Goal: Check status: Check status

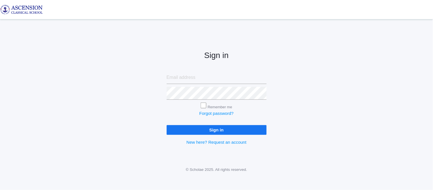
type input "admin@ascensionclassicalschool.org"
click at [252, 129] on input "Sign in" at bounding box center [217, 129] width 100 height 9
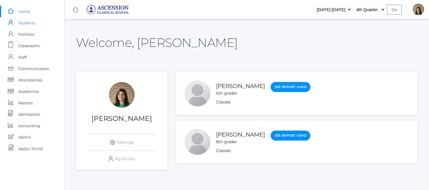
click at [32, 23] on span "Students" at bounding box center [26, 22] width 17 height 11
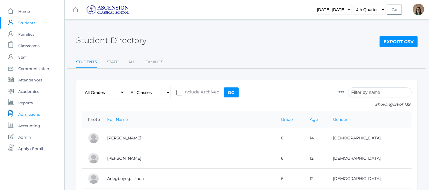
click at [30, 115] on span "Admissions" at bounding box center [28, 113] width 21 height 11
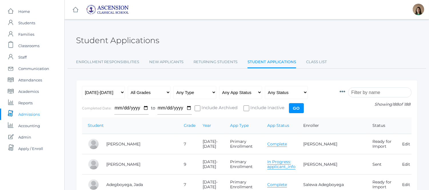
scroll to position [32, 0]
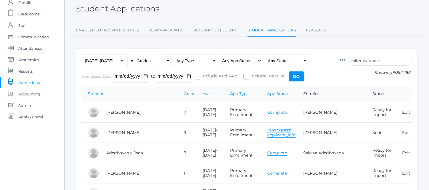
click at [165, 61] on select "All Grades Grammar - Kindergarten - 1st Grade - 2nd Grade - 3rd Grade - 4th Gra…" at bounding box center [149, 60] width 43 height 13
select select "1"
click at [128, 54] on select "All Grades Grammar - Kindergarten - 1st Grade - 2nd Grade - 3rd Grade - 4th Gra…" at bounding box center [149, 60] width 43 height 13
click at [296, 76] on input "Go" at bounding box center [296, 76] width 15 height 10
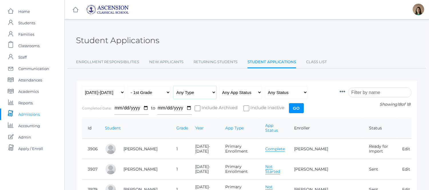
click at [214, 94] on select "Any Type New Student - Promoted - Not Promoted All Enrollment - Primary - Secon…" at bounding box center [194, 92] width 43 height 13
select select "primary_enrollment"
click at [173, 86] on select "Any Type New Student - Promoted - Not Promoted All Enrollment - Primary - Secon…" at bounding box center [194, 92] width 43 height 13
click at [298, 109] on input "Go" at bounding box center [296, 108] width 15 height 10
click at [290, 106] on input "Go" at bounding box center [296, 108] width 15 height 10
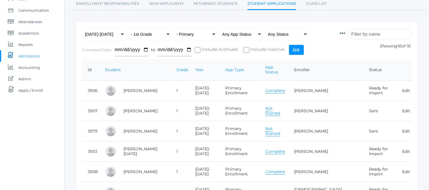
scroll to position [63, 0]
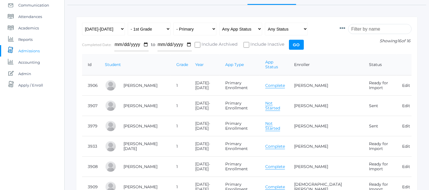
click at [283, 83] on link "Complete" at bounding box center [275, 85] width 20 height 5
click at [240, 33] on select "Any App Status Not Started In Progress Complete" at bounding box center [240, 29] width 43 height 13
select select "complete"
click at [219, 23] on select "Any App Status Not Started In Progress Complete" at bounding box center [240, 29] width 43 height 13
click at [300, 43] on input "Go" at bounding box center [296, 45] width 15 height 10
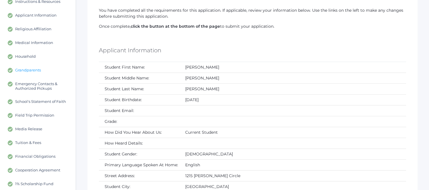
scroll to position [95, 0]
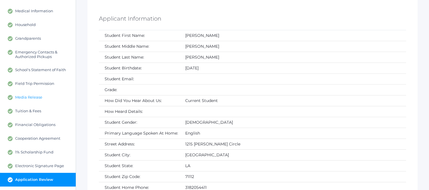
click at [38, 98] on span "Media Release" at bounding box center [28, 97] width 27 height 5
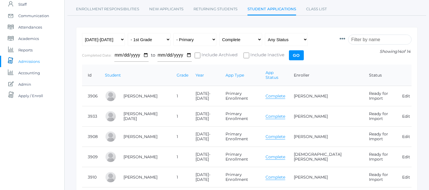
scroll to position [63, 0]
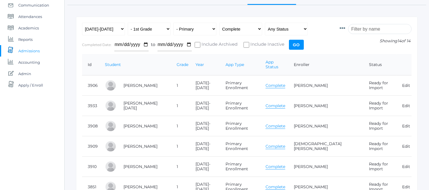
click at [285, 103] on link "Complete" at bounding box center [275, 105] width 20 height 5
click at [284, 123] on link "Complete" at bounding box center [275, 125] width 20 height 5
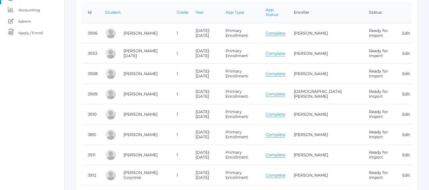
scroll to position [127, 0]
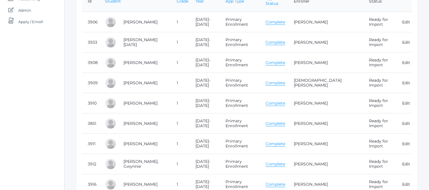
click at [285, 100] on link "Complete" at bounding box center [275, 102] width 20 height 5
click at [285, 121] on link "Complete" at bounding box center [275, 123] width 20 height 5
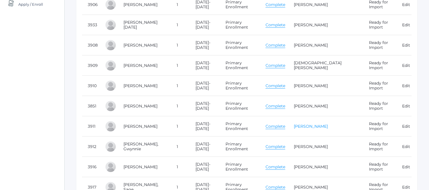
scroll to position [158, 0]
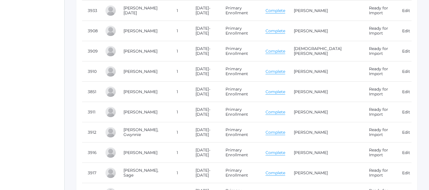
click at [285, 150] on link "Complete" at bounding box center [275, 152] width 20 height 5
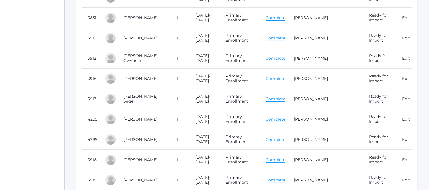
scroll to position [254, 0]
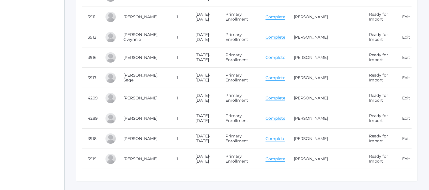
click at [284, 75] on link "Complete" at bounding box center [275, 77] width 20 height 5
click at [285, 136] on link "Complete" at bounding box center [275, 138] width 20 height 5
click at [284, 136] on link "Complete" at bounding box center [275, 138] width 20 height 5
click at [285, 156] on link "Complete" at bounding box center [275, 158] width 20 height 5
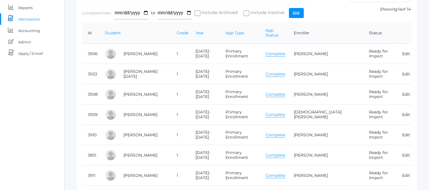
scroll to position [0, 0]
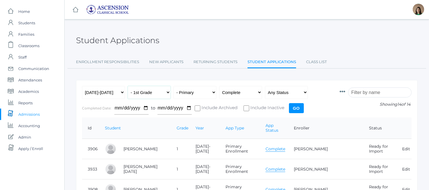
click at [166, 91] on select "All Grades Grammar - Kindergarten - 1st Grade - 2nd Grade - 3rd Grade - 4th Gra…" at bounding box center [149, 92] width 43 height 13
select select "2"
click at [128, 86] on select "All Grades Grammar - Kindergarten - 1st Grade - 2nd Grade - 3rd Grade - 4th Gra…" at bounding box center [149, 92] width 43 height 13
click at [293, 107] on input "Go" at bounding box center [296, 108] width 15 height 10
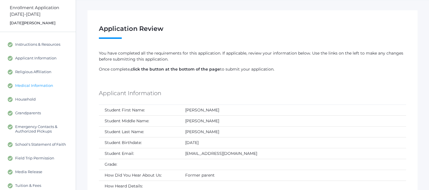
scroll to position [32, 0]
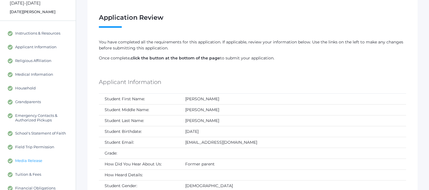
click at [33, 161] on span "Media Release" at bounding box center [28, 160] width 27 height 5
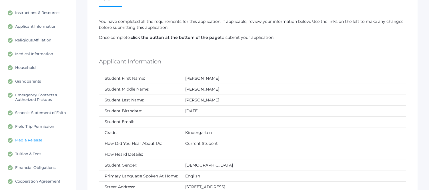
scroll to position [63, 0]
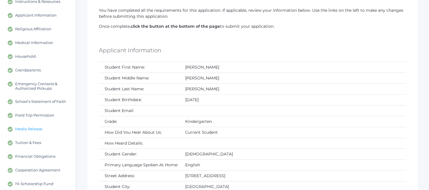
click at [35, 127] on span "Media Release" at bounding box center [28, 128] width 27 height 5
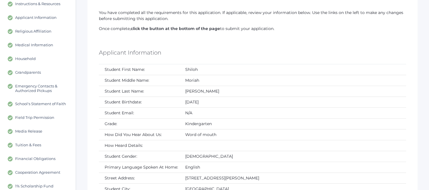
scroll to position [63, 0]
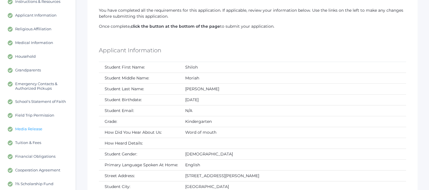
click at [27, 129] on span "Media Release" at bounding box center [28, 128] width 27 height 5
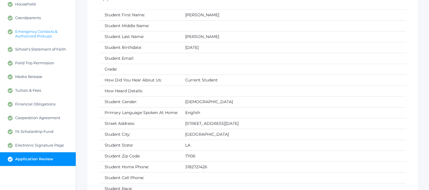
scroll to position [127, 0]
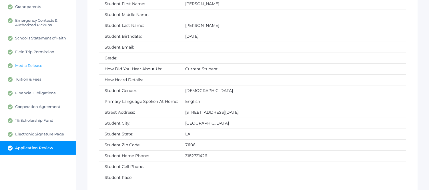
click at [32, 63] on span "Media Release" at bounding box center [28, 65] width 27 height 5
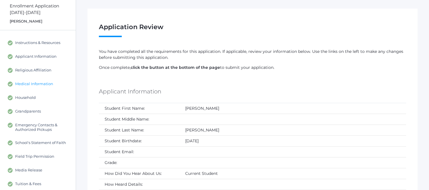
scroll to position [32, 0]
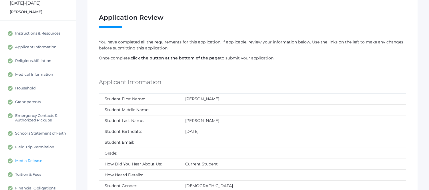
click at [37, 160] on span "Media Release" at bounding box center [28, 160] width 27 height 5
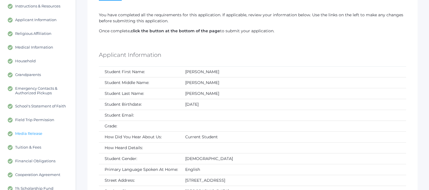
scroll to position [63, 0]
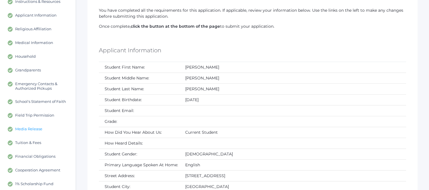
click at [27, 126] on link "Media Release" at bounding box center [38, 129] width 76 height 14
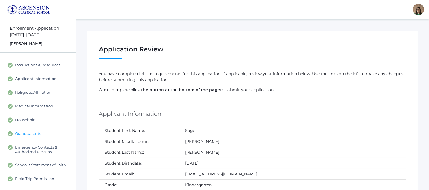
scroll to position [32, 0]
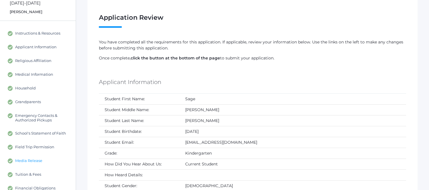
click at [37, 158] on span "Media Release" at bounding box center [28, 160] width 27 height 5
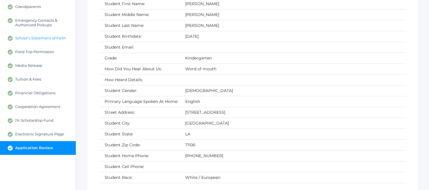
scroll to position [95, 0]
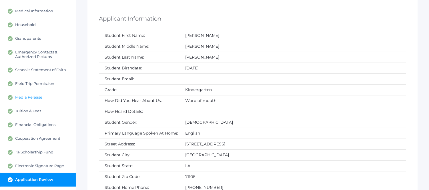
click at [29, 99] on link "Media Release" at bounding box center [38, 97] width 76 height 14
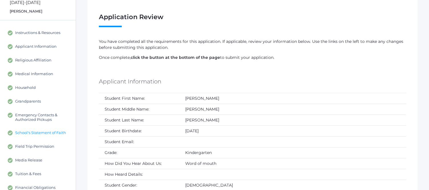
scroll to position [63, 0]
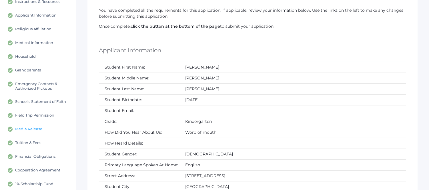
click at [34, 129] on span "Media Release" at bounding box center [28, 128] width 27 height 5
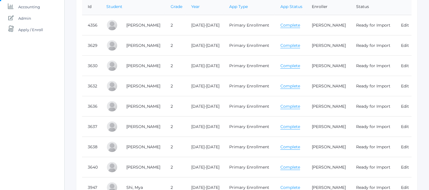
scroll to position [95, 0]
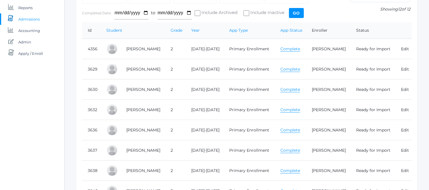
click at [285, 49] on link "Complete" at bounding box center [290, 48] width 20 height 5
click at [280, 69] on link "Complete" at bounding box center [290, 69] width 20 height 5
click at [292, 88] on link "Complete" at bounding box center [290, 89] width 20 height 5
click at [287, 132] on link "Complete" at bounding box center [290, 129] width 20 height 5
click at [287, 152] on link "Complete" at bounding box center [290, 150] width 20 height 5
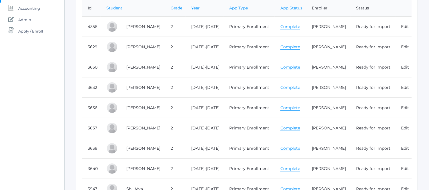
scroll to position [127, 0]
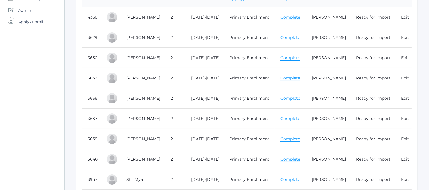
click at [284, 117] on link "Complete" at bounding box center [290, 118] width 20 height 5
click at [290, 120] on link "Complete" at bounding box center [290, 118] width 20 height 5
click at [282, 159] on link "Complete" at bounding box center [290, 158] width 20 height 5
click at [283, 139] on link "Complete" at bounding box center [290, 138] width 20 height 5
click at [287, 158] on link "Complete" at bounding box center [290, 158] width 20 height 5
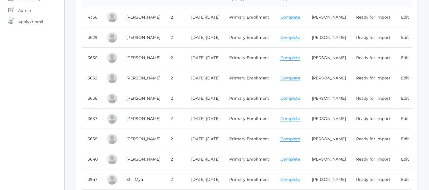
click at [283, 160] on link "Complete" at bounding box center [290, 158] width 20 height 5
click at [284, 160] on link "Complete" at bounding box center [290, 158] width 20 height 5
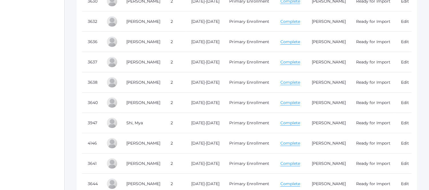
scroll to position [190, 0]
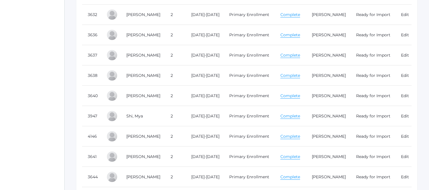
click at [291, 118] on link "Complete" at bounding box center [290, 115] width 20 height 5
click at [286, 135] on link "Complete" at bounding box center [290, 136] width 20 height 5
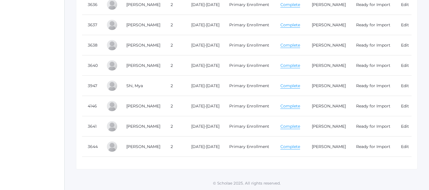
scroll to position [225, 0]
click at [286, 124] on link "Complete" at bounding box center [290, 126] width 20 height 5
click at [288, 144] on link "Complete" at bounding box center [290, 146] width 20 height 5
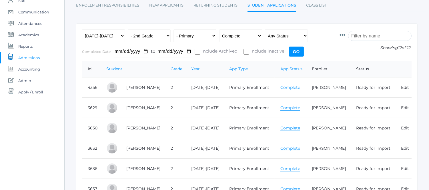
scroll to position [0, 0]
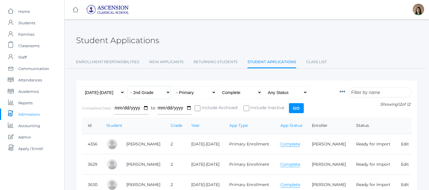
click at [166, 89] on select "All Grades Grammar - Kindergarten - 1st Grade - 2nd Grade - 3rd Grade - 4th Gra…" at bounding box center [149, 92] width 43 height 13
select select "3"
click at [128, 86] on select "All Grades Grammar - Kindergarten - 1st Grade - 2nd Grade - 3rd Grade - 4th Gra…" at bounding box center [149, 92] width 43 height 13
click at [295, 107] on input "Go" at bounding box center [296, 108] width 15 height 10
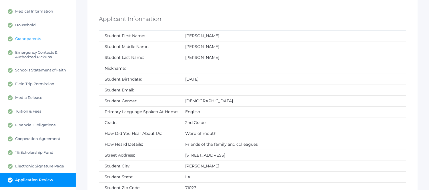
scroll to position [95, 0]
click at [30, 98] on span "Media Release" at bounding box center [28, 97] width 27 height 5
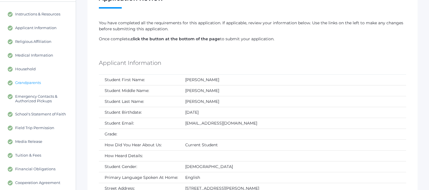
scroll to position [63, 0]
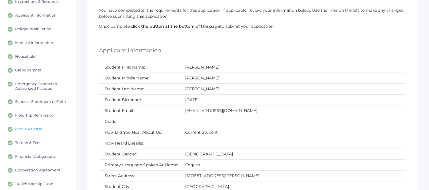
click at [31, 130] on span "Media Release" at bounding box center [28, 128] width 27 height 5
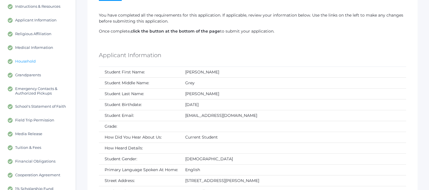
scroll to position [63, 0]
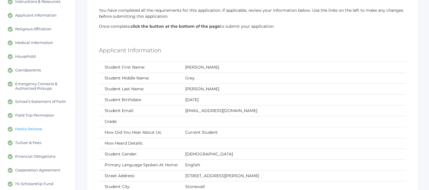
click at [30, 131] on link "Media Release" at bounding box center [38, 129] width 76 height 14
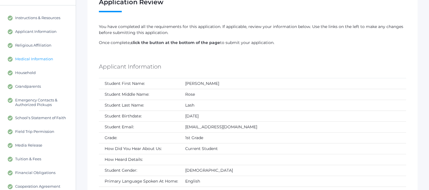
scroll to position [63, 0]
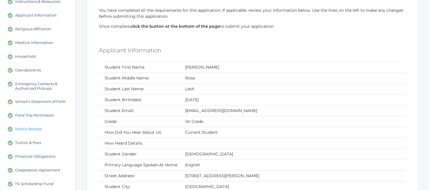
click at [31, 126] on span "Media Release" at bounding box center [28, 128] width 27 height 5
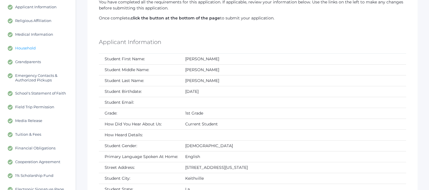
scroll to position [95, 0]
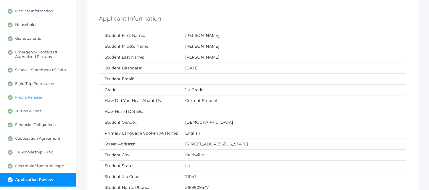
click at [33, 95] on span "Media Release" at bounding box center [28, 97] width 27 height 5
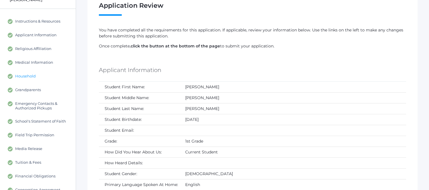
scroll to position [63, 0]
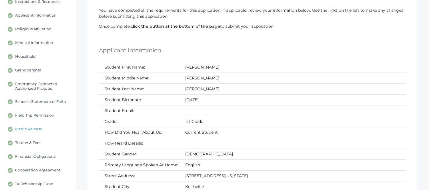
click at [25, 128] on span "Media Release" at bounding box center [28, 128] width 27 height 5
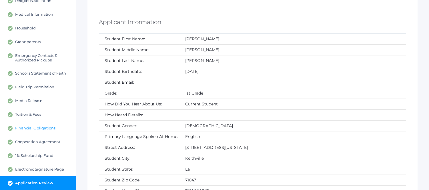
scroll to position [95, 0]
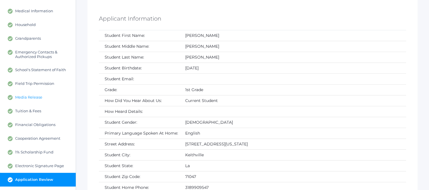
click at [24, 96] on span "Media Release" at bounding box center [28, 97] width 27 height 5
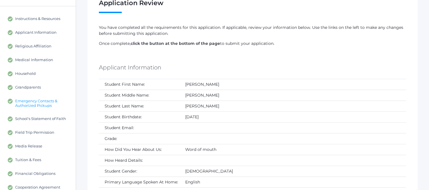
scroll to position [63, 0]
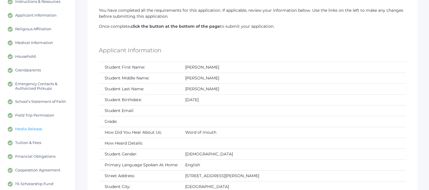
click at [34, 129] on span "Media Release" at bounding box center [28, 128] width 27 height 5
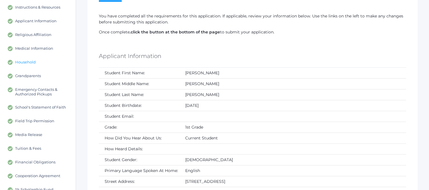
scroll to position [63, 0]
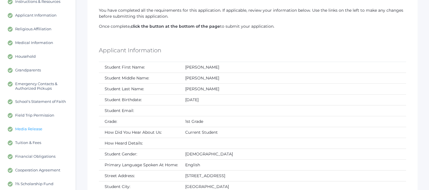
click at [35, 126] on span "Media Release" at bounding box center [28, 128] width 27 height 5
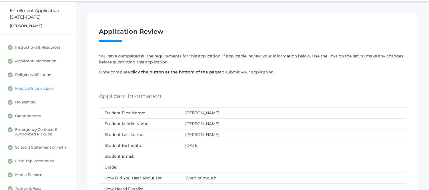
scroll to position [32, 0]
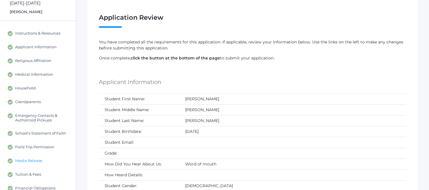
click at [26, 159] on span "Media Release" at bounding box center [28, 160] width 27 height 5
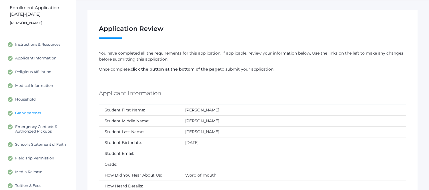
scroll to position [32, 0]
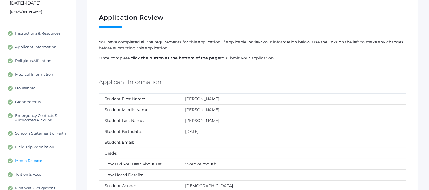
click at [29, 158] on span "Media Release" at bounding box center [28, 160] width 27 height 5
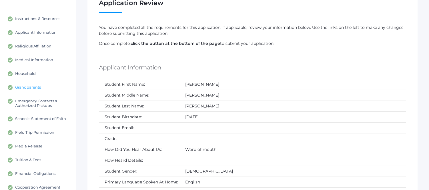
scroll to position [63, 0]
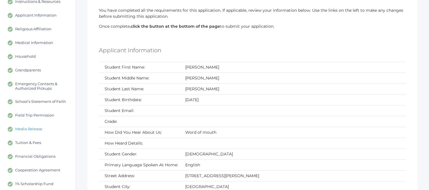
drag, startPoint x: 33, startPoint y: 126, endPoint x: 37, endPoint y: 125, distance: 3.5
click at [33, 126] on link "Media Release" at bounding box center [38, 129] width 76 height 14
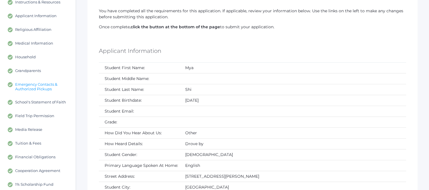
scroll to position [63, 0]
click at [37, 128] on span "Media Release" at bounding box center [28, 128] width 27 height 5
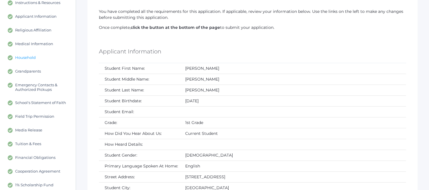
scroll to position [63, 0]
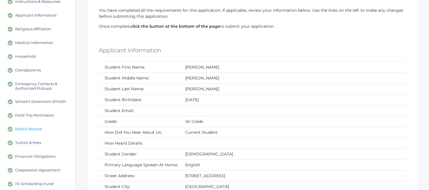
click at [41, 127] on span "Media Release" at bounding box center [28, 128] width 27 height 5
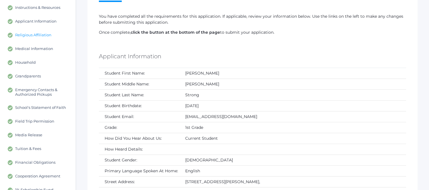
scroll to position [63, 0]
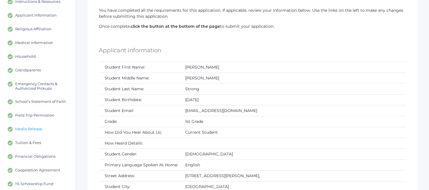
click at [32, 127] on span "Media Release" at bounding box center [28, 128] width 27 height 5
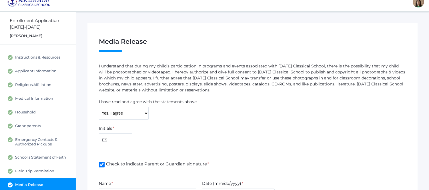
scroll to position [32, 0]
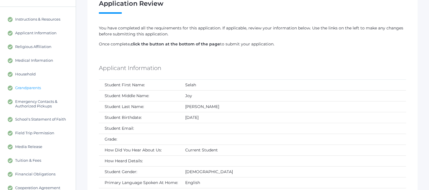
scroll to position [63, 0]
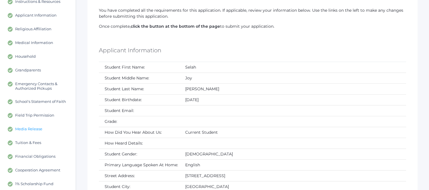
click at [22, 129] on span "Media Release" at bounding box center [28, 128] width 27 height 5
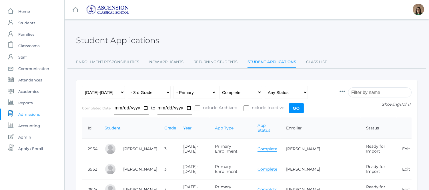
click at [277, 146] on link "Complete" at bounding box center [267, 148] width 20 height 5
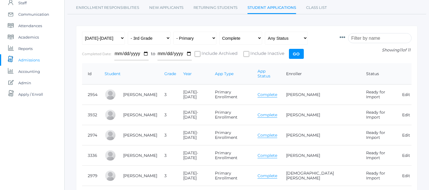
scroll to position [63, 0]
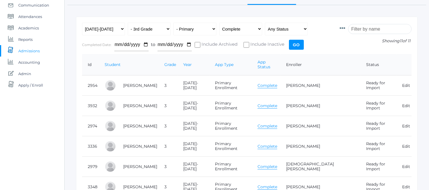
click at [277, 103] on link "Complete" at bounding box center [267, 105] width 20 height 5
click at [277, 144] on link "Complete" at bounding box center [267, 146] width 20 height 5
click at [277, 123] on link "Complete" at bounding box center [267, 125] width 20 height 5
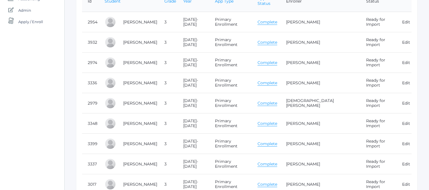
scroll to position [158, 0]
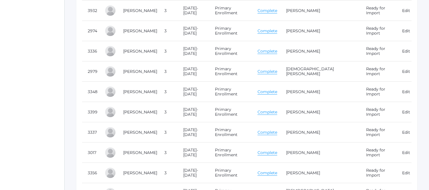
click at [277, 109] on link "Complete" at bounding box center [267, 111] width 20 height 5
click at [277, 130] on link "Complete" at bounding box center [267, 132] width 20 height 5
click at [277, 150] on link "Complete" at bounding box center [267, 152] width 20 height 5
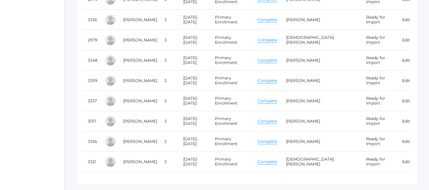
scroll to position [190, 0]
click at [277, 138] on link "Complete" at bounding box center [267, 140] width 20 height 5
click at [277, 159] on link "Complete" at bounding box center [267, 161] width 20 height 5
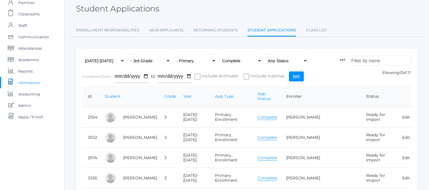
scroll to position [0, 0]
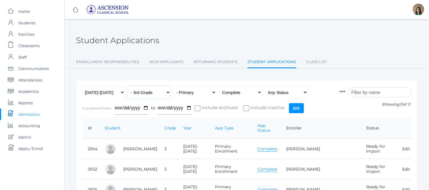
click at [167, 93] on select "All Grades Grammar - Kindergarten - 1st Grade - 2nd Grade - 3rd Grade - 4th Gra…" at bounding box center [149, 92] width 43 height 13
select select "4"
click at [128, 86] on select "All Grades Grammar - Kindergarten - 1st Grade - 2nd Grade - 3rd Grade - 4th Gra…" at bounding box center [149, 92] width 43 height 13
click at [298, 107] on input "Go" at bounding box center [296, 108] width 15 height 10
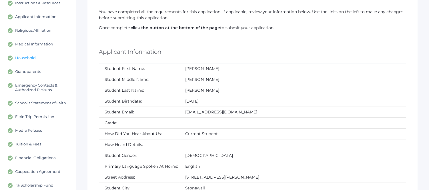
scroll to position [95, 0]
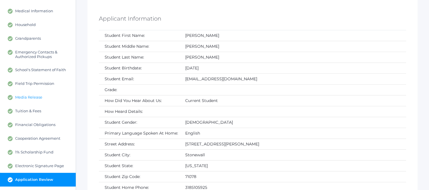
click at [26, 96] on span "Media Release" at bounding box center [28, 97] width 27 height 5
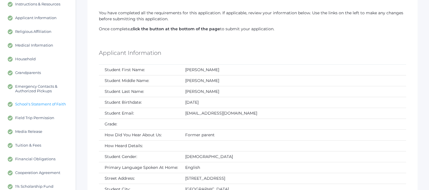
scroll to position [63, 0]
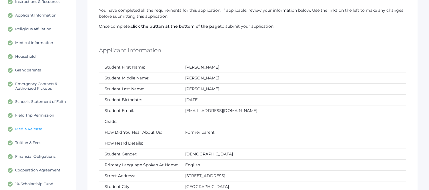
click at [29, 128] on span "Media Release" at bounding box center [28, 128] width 27 height 5
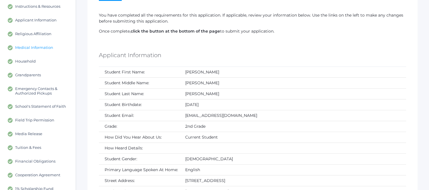
scroll to position [63, 0]
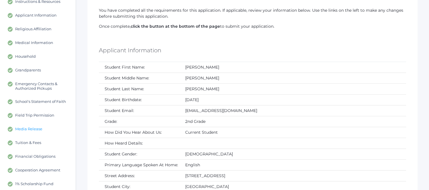
click at [31, 127] on span "Media Release" at bounding box center [28, 128] width 27 height 5
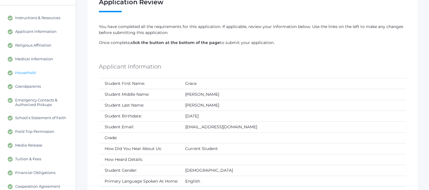
scroll to position [63, 0]
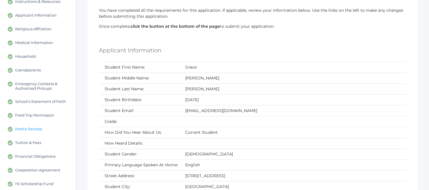
click at [23, 127] on span "Media Release" at bounding box center [28, 128] width 27 height 5
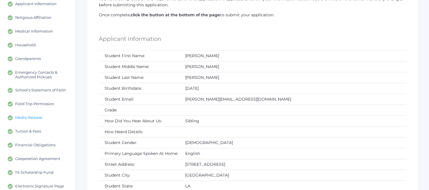
scroll to position [63, 0]
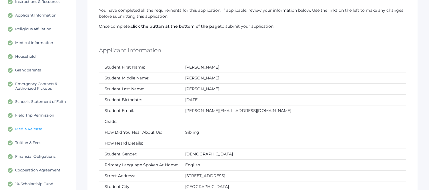
click at [25, 128] on span "Media Release" at bounding box center [28, 128] width 27 height 5
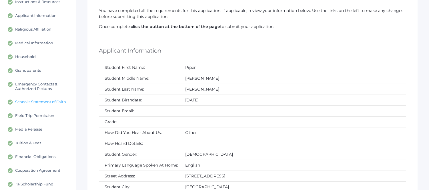
scroll to position [63, 0]
click at [35, 128] on span "Media Release" at bounding box center [28, 128] width 27 height 5
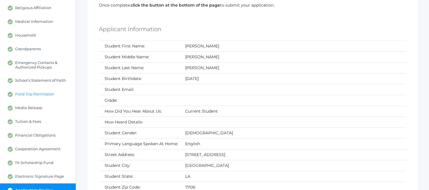
scroll to position [95, 0]
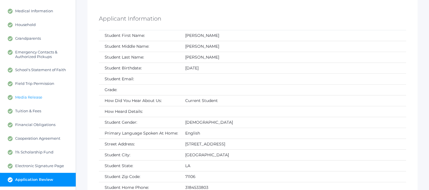
click at [35, 95] on span "Media Release" at bounding box center [28, 97] width 27 height 5
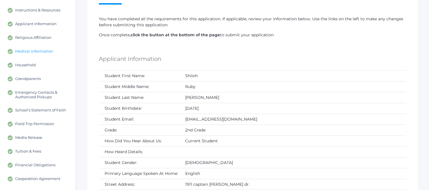
scroll to position [63, 0]
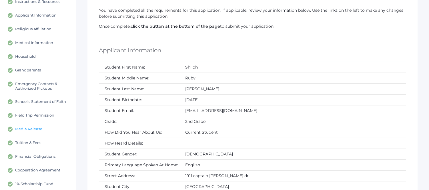
click at [31, 128] on span "Media Release" at bounding box center [28, 128] width 27 height 5
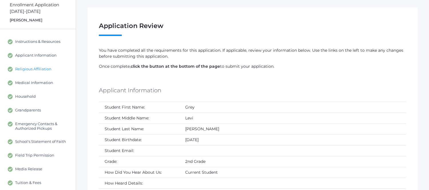
scroll to position [95, 0]
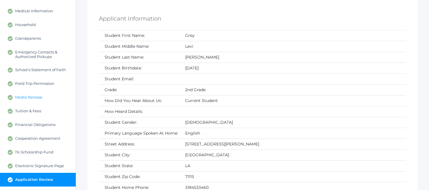
click at [29, 98] on span "Media Release" at bounding box center [28, 97] width 27 height 5
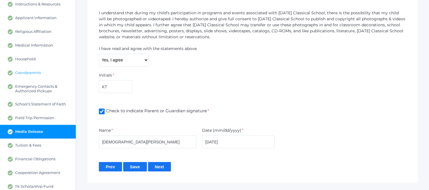
scroll to position [63, 0]
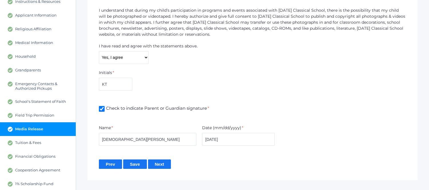
click at [27, 128] on span "Media Release" at bounding box center [29, 128] width 28 height 5
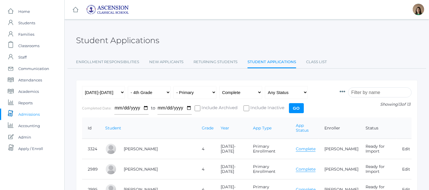
click at [298, 107] on input "Go" at bounding box center [296, 108] width 15 height 10
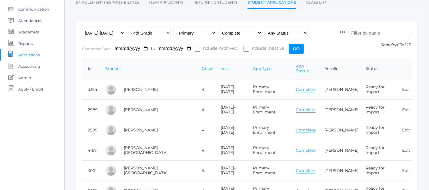
scroll to position [63, 0]
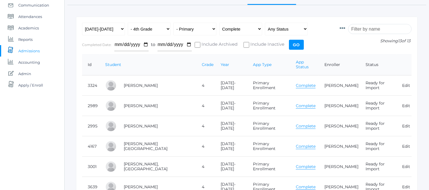
click at [295, 103] on link "Complete" at bounding box center [305, 105] width 20 height 5
click at [295, 123] on link "Complete" at bounding box center [305, 125] width 20 height 5
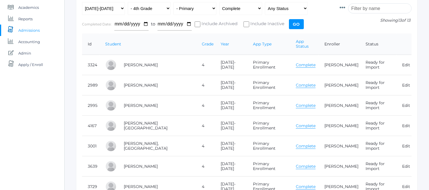
scroll to position [95, 0]
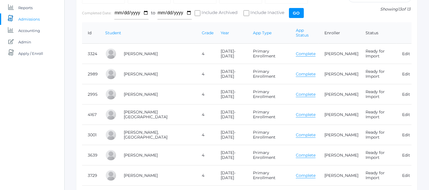
click at [295, 132] on link "Complete" at bounding box center [305, 134] width 20 height 5
click at [295, 152] on link "Complete" at bounding box center [305, 154] width 20 height 5
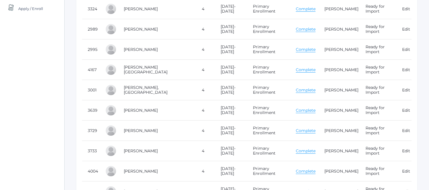
scroll to position [158, 0]
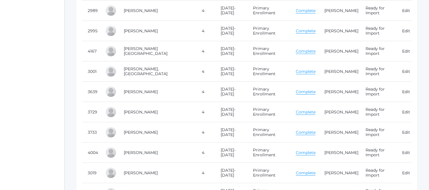
click at [295, 109] on link "Complete" at bounding box center [305, 111] width 20 height 5
click at [295, 130] on link "Complete" at bounding box center [305, 132] width 20 height 5
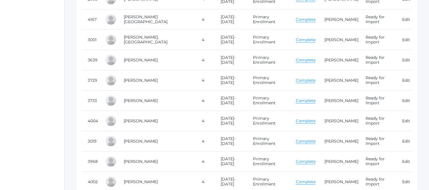
scroll to position [222, 0]
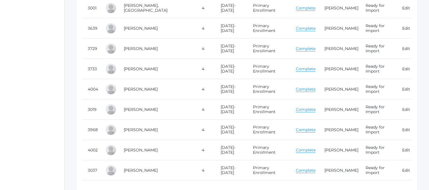
click at [295, 107] on link "Complete" at bounding box center [305, 109] width 20 height 5
click at [295, 127] on link "Complete" at bounding box center [305, 129] width 20 height 5
click at [295, 147] on link "Complete" at bounding box center [305, 149] width 20 height 5
click at [295, 168] on link "Complete" at bounding box center [305, 170] width 20 height 5
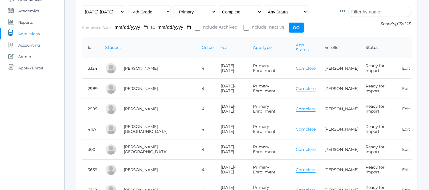
scroll to position [0, 0]
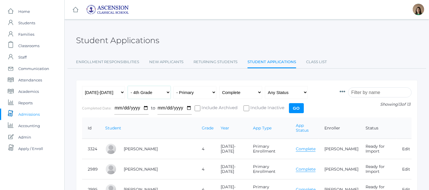
click at [164, 90] on select "All Grades Grammar - Kindergarten - 1st Grade - 2nd Grade - 3rd Grade - 4th Gra…" at bounding box center [149, 92] width 43 height 13
select select "5"
click at [128, 86] on select "All Grades Grammar - Kindergarten - 1st Grade - 2nd Grade - 3rd Grade - 4th Gra…" at bounding box center [149, 92] width 43 height 13
click at [295, 106] on input "Go" at bounding box center [296, 108] width 15 height 10
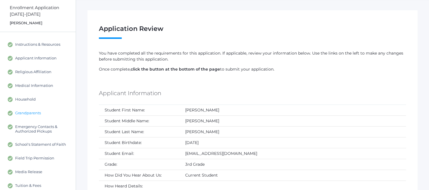
scroll to position [32, 0]
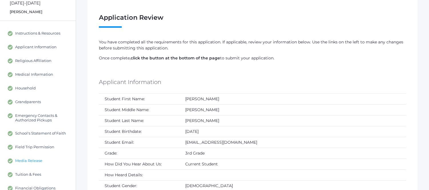
click at [25, 162] on span "Media Release" at bounding box center [28, 160] width 27 height 5
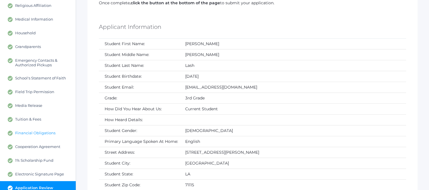
scroll to position [95, 0]
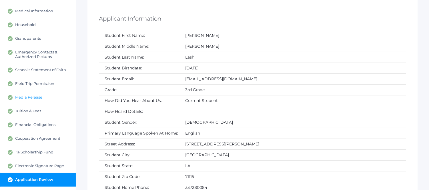
click at [29, 101] on link "Media Release" at bounding box center [38, 97] width 76 height 14
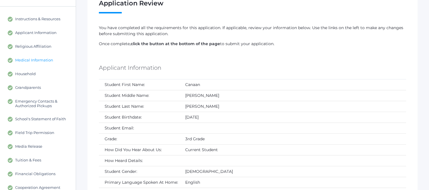
scroll to position [63, 0]
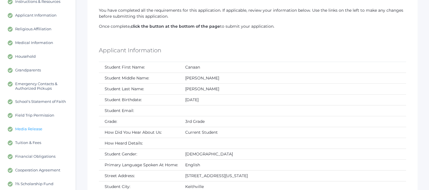
click at [25, 127] on span "Media Release" at bounding box center [28, 128] width 27 height 5
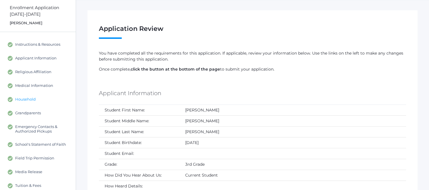
scroll to position [32, 0]
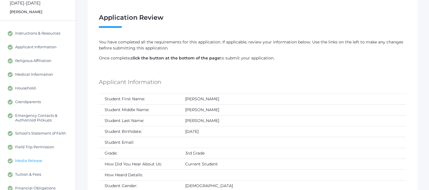
click at [19, 161] on span "Media Release" at bounding box center [28, 160] width 27 height 5
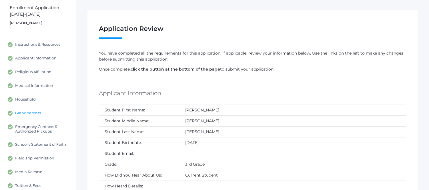
scroll to position [32, 0]
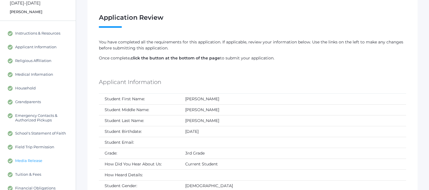
click at [35, 159] on span "Media Release" at bounding box center [28, 160] width 27 height 5
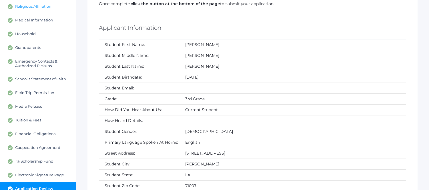
scroll to position [95, 0]
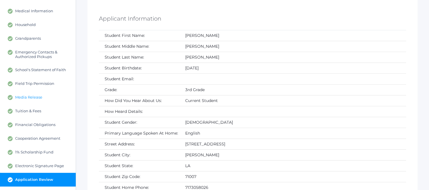
click at [38, 97] on span "Media Release" at bounding box center [28, 97] width 27 height 5
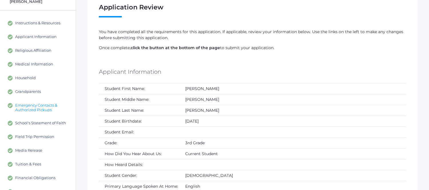
scroll to position [63, 0]
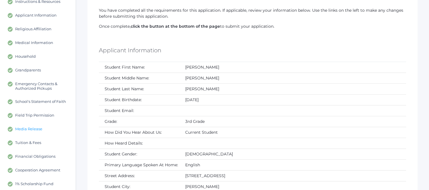
click at [27, 126] on span "Media Release" at bounding box center [28, 128] width 27 height 5
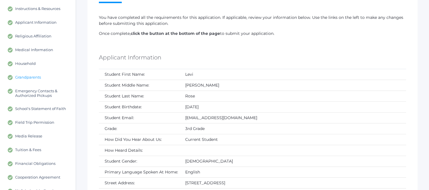
scroll to position [63, 0]
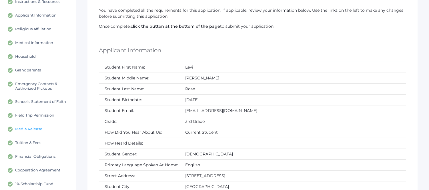
click at [31, 127] on span "Media Release" at bounding box center [28, 128] width 27 height 5
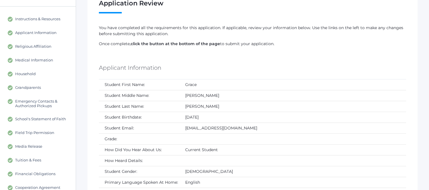
scroll to position [63, 0]
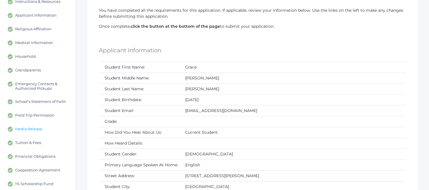
click at [32, 129] on span "Media Release" at bounding box center [28, 128] width 27 height 5
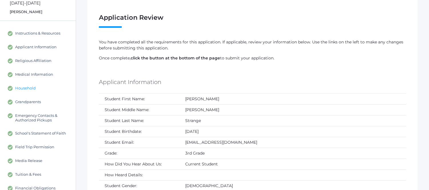
scroll to position [63, 0]
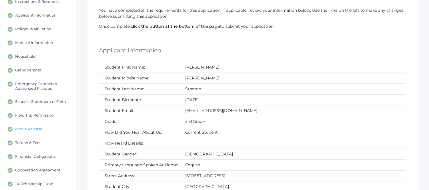
click at [25, 127] on span "Media Release" at bounding box center [28, 128] width 27 height 5
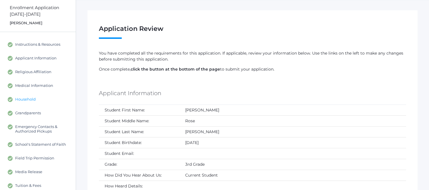
scroll to position [32, 0]
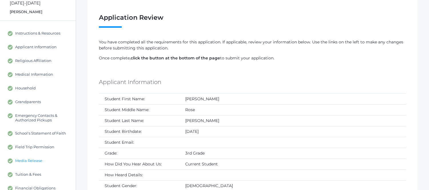
click at [30, 161] on span "Media Release" at bounding box center [28, 160] width 27 height 5
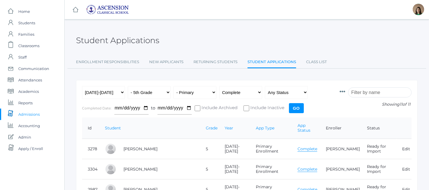
click at [297, 146] on link "Complete" at bounding box center [307, 148] width 20 height 5
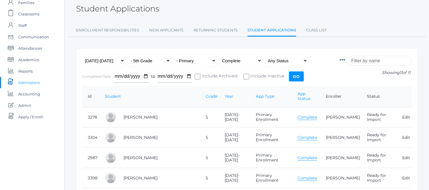
click at [297, 135] on link "Complete" at bounding box center [307, 137] width 20 height 5
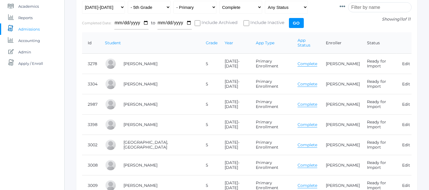
scroll to position [95, 0]
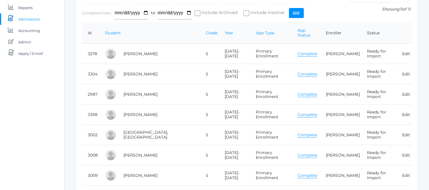
click at [297, 112] on link "Complete" at bounding box center [307, 114] width 20 height 5
click at [297, 132] on link "Complete" at bounding box center [307, 134] width 20 height 5
click at [297, 152] on link "Complete" at bounding box center [307, 154] width 20 height 5
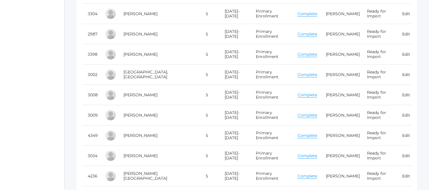
scroll to position [158, 0]
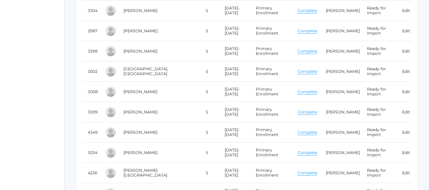
click at [297, 109] on link "Complete" at bounding box center [307, 111] width 20 height 5
click at [297, 150] on link "Complete" at bounding box center [307, 152] width 20 height 5
click at [297, 130] on link "Complete" at bounding box center [307, 132] width 20 height 5
click at [297, 170] on link "Complete" at bounding box center [307, 172] width 20 height 5
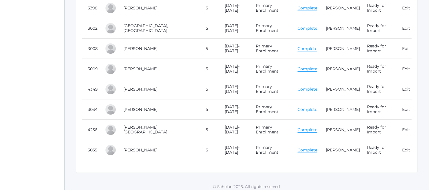
scroll to position [205, 0]
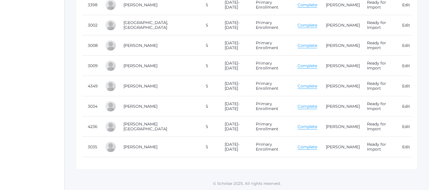
click at [297, 144] on link "Complete" at bounding box center [307, 146] width 20 height 5
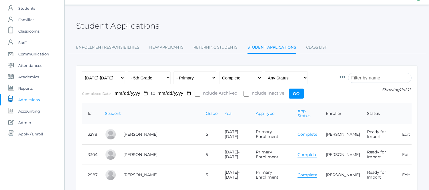
scroll to position [0, 0]
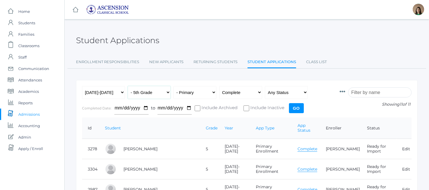
click at [158, 95] on select "All Grades Grammar - Kindergarten - 1st Grade - 2nd Grade - 3rd Grade - 4th Gra…" at bounding box center [149, 92] width 43 height 13
select select "6"
click at [128, 86] on select "All Grades Grammar - Kindergarten - 1st Grade - 2nd Grade - 3rd Grade - 4th Gra…" at bounding box center [149, 92] width 43 height 13
click at [293, 110] on input "Go" at bounding box center [296, 108] width 15 height 10
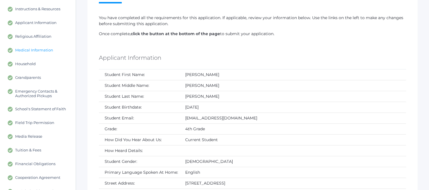
scroll to position [63, 0]
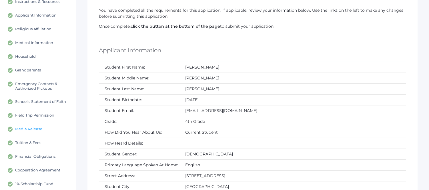
click at [32, 126] on span "Media Release" at bounding box center [28, 128] width 27 height 5
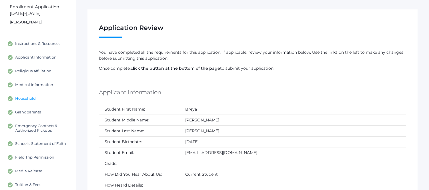
scroll to position [32, 0]
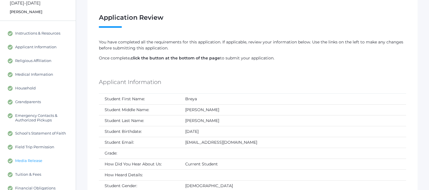
click at [26, 159] on span "Media Release" at bounding box center [28, 160] width 27 height 5
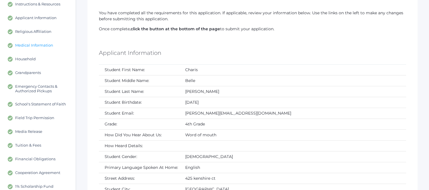
scroll to position [63, 0]
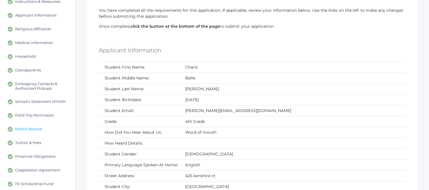
click at [39, 128] on span "Media Release" at bounding box center [28, 128] width 27 height 5
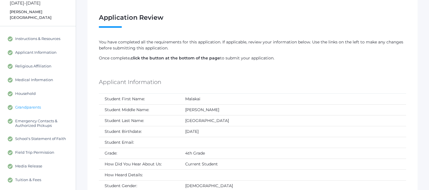
scroll to position [63, 0]
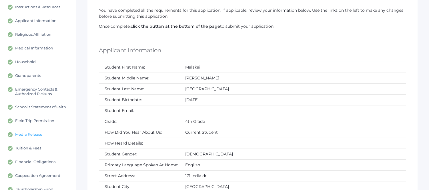
click at [29, 132] on span "Media Release" at bounding box center [28, 134] width 27 height 5
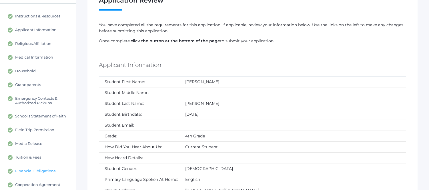
scroll to position [63, 0]
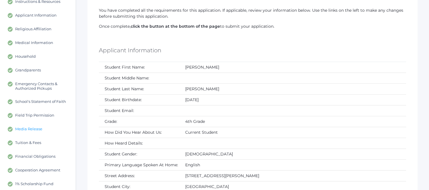
click at [23, 130] on span "Media Release" at bounding box center [28, 128] width 27 height 5
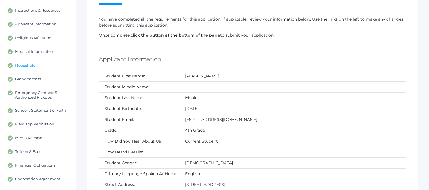
scroll to position [63, 0]
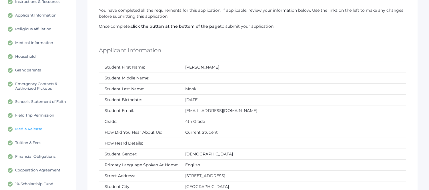
click at [26, 126] on span "Media Release" at bounding box center [28, 128] width 27 height 5
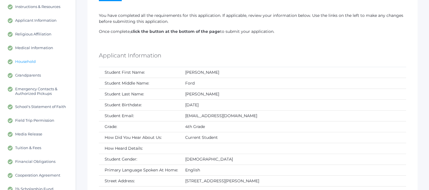
scroll to position [63, 0]
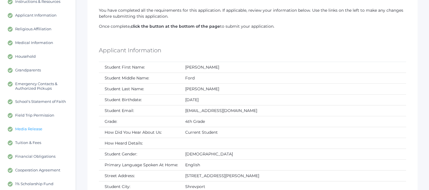
click at [24, 129] on span "Media Release" at bounding box center [28, 128] width 27 height 5
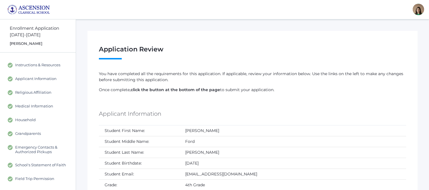
scroll to position [63, 0]
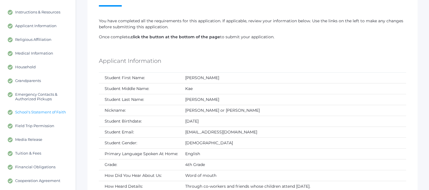
scroll to position [95, 0]
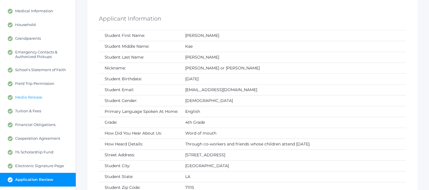
click at [23, 98] on span "Media Release" at bounding box center [28, 97] width 27 height 5
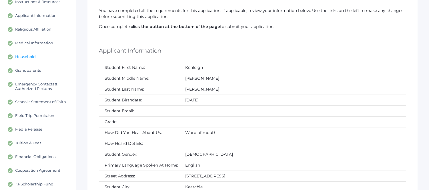
scroll to position [63, 0]
click at [32, 127] on span "Media Release" at bounding box center [28, 128] width 27 height 5
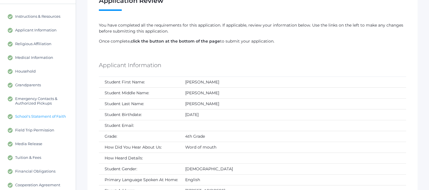
scroll to position [63, 0]
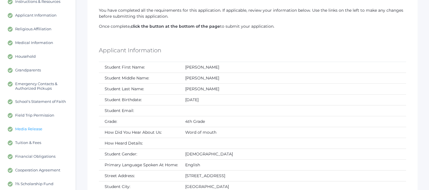
click at [37, 127] on span "Media Release" at bounding box center [28, 128] width 27 height 5
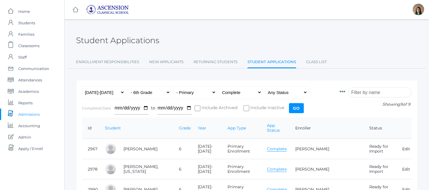
click at [283, 146] on link "Complete" at bounding box center [277, 148] width 20 height 5
click at [286, 166] on link "Complete" at bounding box center [277, 168] width 20 height 5
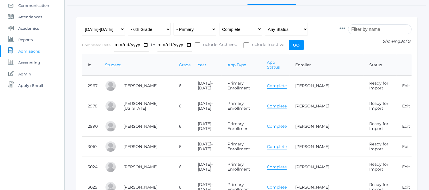
scroll to position [63, 0]
click at [283, 123] on link "Complete" at bounding box center [277, 125] width 20 height 5
click at [283, 164] on link "Complete" at bounding box center [277, 166] width 20 height 5
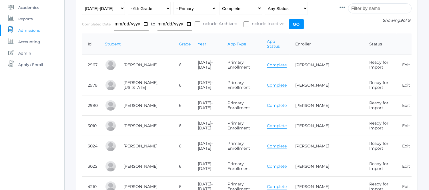
scroll to position [95, 0]
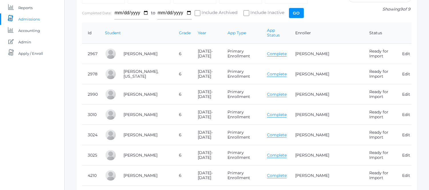
click at [286, 152] on link "Complete" at bounding box center [277, 154] width 20 height 5
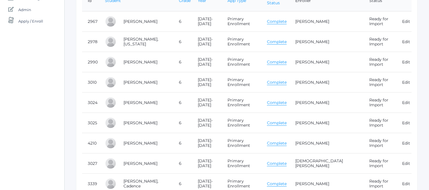
scroll to position [158, 0]
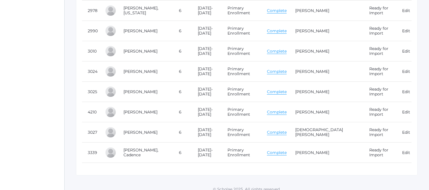
click at [286, 109] on link "Complete" at bounding box center [277, 111] width 20 height 5
click at [286, 130] on link "Complete" at bounding box center [277, 132] width 20 height 5
click at [286, 150] on link "Complete" at bounding box center [277, 152] width 20 height 5
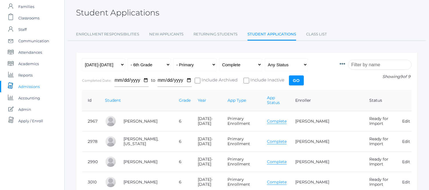
scroll to position [0, 0]
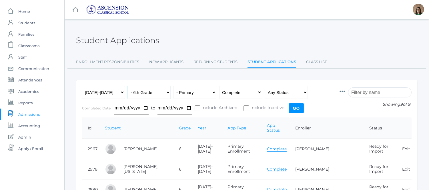
click at [162, 95] on select "All Grades Grammar - Kindergarten - 1st Grade - 2nd Grade - 3rd Grade - 4th Gra…" at bounding box center [149, 92] width 43 height 13
select select "7"
click at [128, 86] on select "All Grades Grammar - Kindergarten - 1st Grade - 2nd Grade - 3rd Grade - 4th Gra…" at bounding box center [149, 92] width 43 height 13
click at [297, 109] on input "Go" at bounding box center [296, 108] width 15 height 10
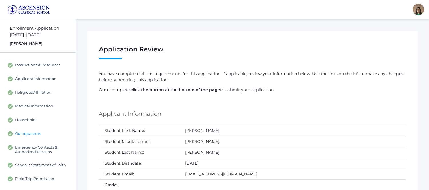
scroll to position [32, 0]
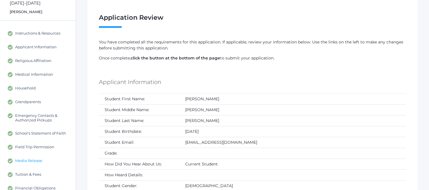
click at [33, 159] on span "Media Release" at bounding box center [28, 160] width 27 height 5
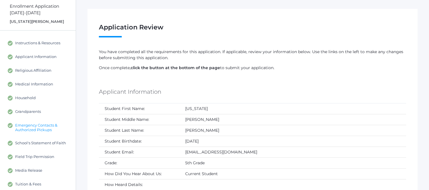
scroll to position [63, 0]
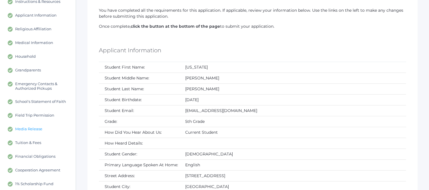
click at [32, 127] on span "Media Release" at bounding box center [28, 128] width 27 height 5
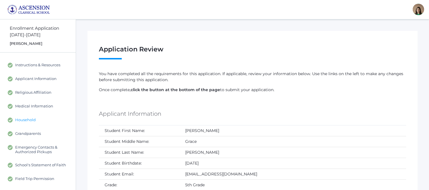
scroll to position [32, 0]
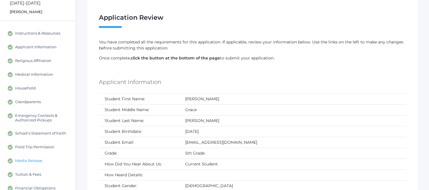
click at [35, 160] on span "Media Release" at bounding box center [28, 160] width 27 height 5
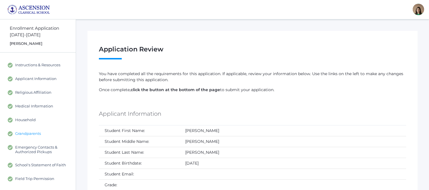
scroll to position [63, 0]
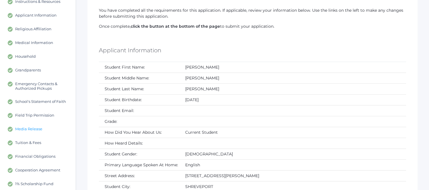
click at [33, 126] on link "Media Release" at bounding box center [38, 129] width 76 height 14
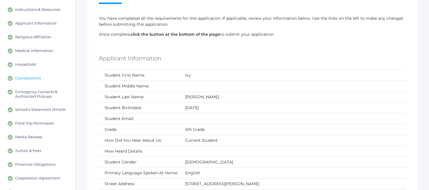
scroll to position [63, 0]
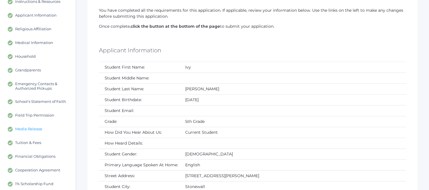
click at [35, 128] on span "Media Release" at bounding box center [28, 128] width 27 height 5
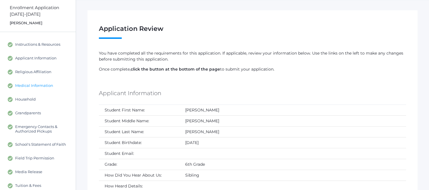
scroll to position [32, 0]
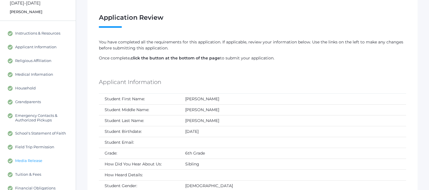
click at [33, 162] on span "Media Release" at bounding box center [28, 160] width 27 height 5
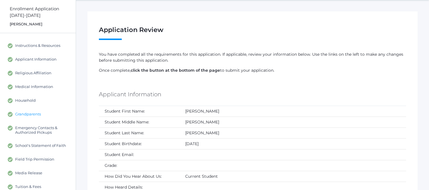
scroll to position [95, 0]
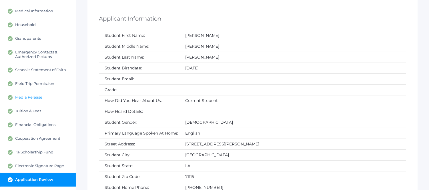
click at [24, 95] on span "Media Release" at bounding box center [28, 97] width 27 height 5
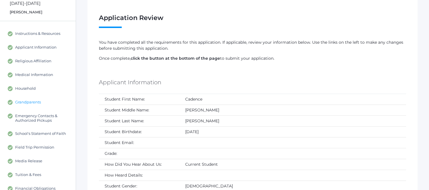
scroll to position [32, 0]
click at [32, 159] on span "Media Release" at bounding box center [28, 160] width 27 height 5
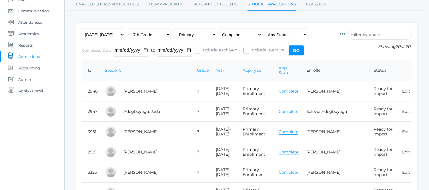
scroll to position [63, 0]
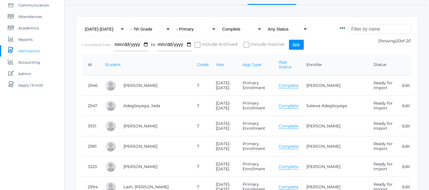
click at [284, 103] on link "Complete" at bounding box center [288, 105] width 20 height 5
click at [293, 123] on link "Complete" at bounding box center [288, 125] width 20 height 5
click at [292, 144] on link "Complete" at bounding box center [288, 146] width 20 height 5
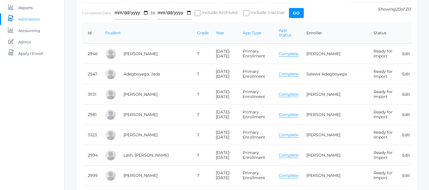
click at [287, 152] on link "Complete" at bounding box center [288, 154] width 20 height 5
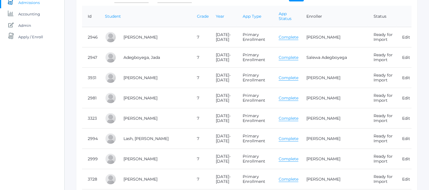
scroll to position [127, 0]
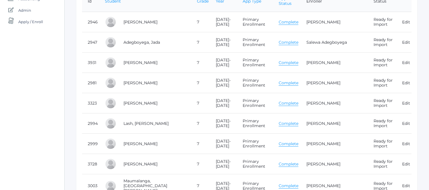
click at [290, 141] on link "Complete" at bounding box center [288, 143] width 20 height 5
click at [282, 141] on link "Complete" at bounding box center [288, 143] width 20 height 5
click at [290, 161] on link "Complete" at bounding box center [288, 163] width 20 height 5
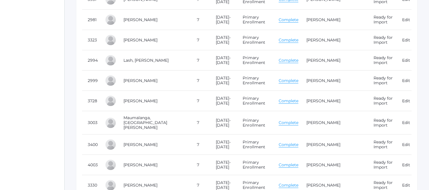
scroll to position [190, 0]
click at [285, 120] on link "Complete" at bounding box center [288, 122] width 20 height 5
click at [287, 142] on link "Complete" at bounding box center [288, 144] width 20 height 5
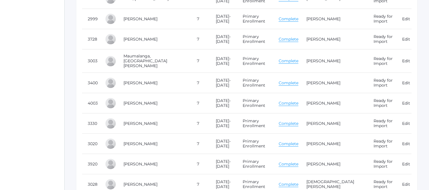
scroll to position [254, 0]
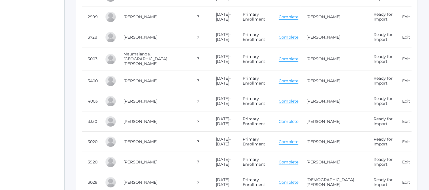
click at [279, 119] on link "Complete" at bounding box center [288, 121] width 20 height 5
click at [286, 159] on link "Complete" at bounding box center [288, 161] width 20 height 5
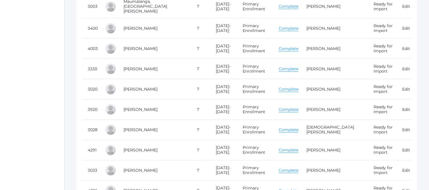
scroll to position [317, 0]
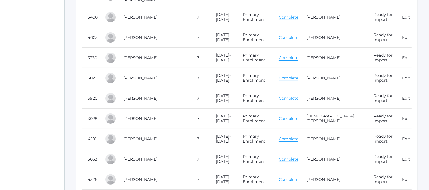
click at [286, 96] on link "Complete" at bounding box center [288, 98] width 20 height 5
click at [292, 116] on link "Complete" at bounding box center [288, 118] width 20 height 5
click at [289, 136] on link "Complete" at bounding box center [288, 138] width 20 height 5
click at [284, 156] on link "Complete" at bounding box center [288, 158] width 20 height 5
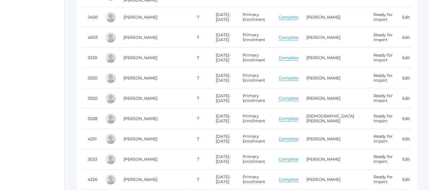
click at [281, 177] on link "Complete" at bounding box center [288, 179] width 20 height 5
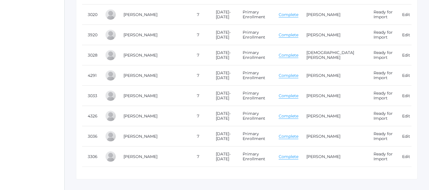
scroll to position [387, 0]
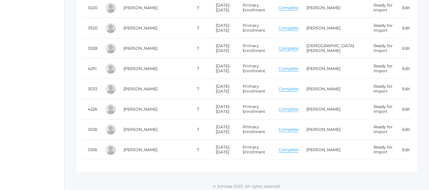
click at [284, 127] on link "Complete" at bounding box center [288, 129] width 20 height 5
click at [292, 147] on link "Complete" at bounding box center [288, 149] width 20 height 5
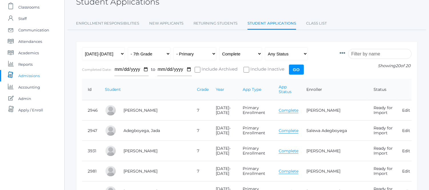
scroll to position [0, 0]
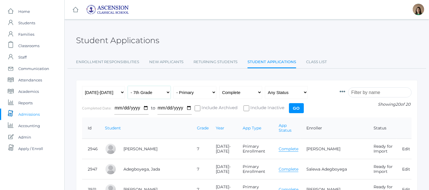
click at [166, 93] on select "All Grades Grammar - Kindergarten - 1st Grade - 2nd Grade - 3rd Grade - 4th Gra…" at bounding box center [149, 92] width 43 height 13
select select "8"
click at [128, 86] on select "All Grades Grammar - Kindergarten - 1st Grade - 2nd Grade - 3rd Grade - 4th Gra…" at bounding box center [149, 92] width 43 height 13
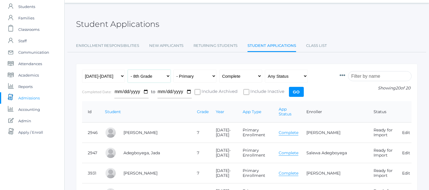
scroll to position [32, 0]
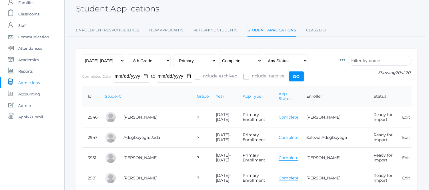
click at [285, 135] on link "Complete" at bounding box center [288, 137] width 20 height 5
click at [164, 61] on select "All Grades Grammar - Kindergarten - 1st Grade - 2nd Grade - 3rd Grade - 4th Gra…" at bounding box center [149, 60] width 43 height 13
click at [297, 78] on input "Go" at bounding box center [296, 76] width 15 height 10
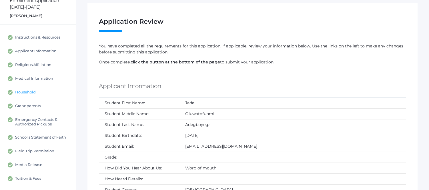
scroll to position [63, 0]
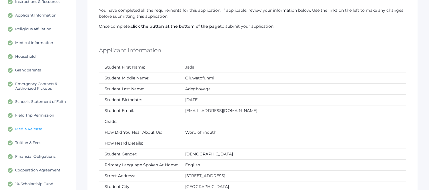
click at [40, 127] on span "Media Release" at bounding box center [28, 128] width 27 height 5
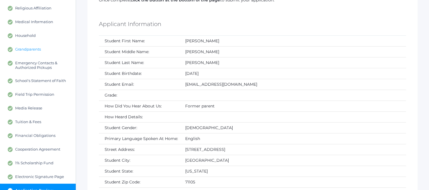
scroll to position [95, 0]
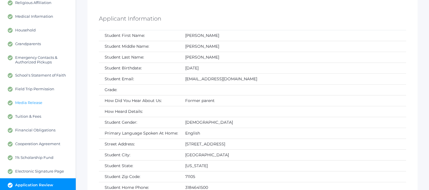
click at [28, 100] on span "Media Release" at bounding box center [28, 102] width 27 height 5
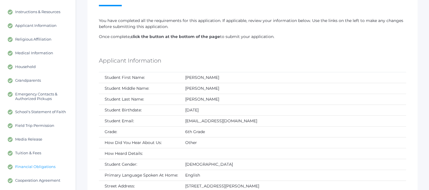
scroll to position [63, 0]
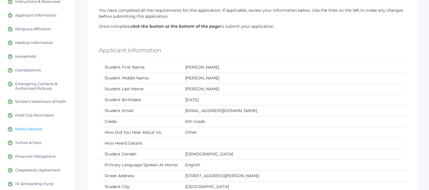
click at [24, 127] on span "Media Release" at bounding box center [28, 128] width 27 height 5
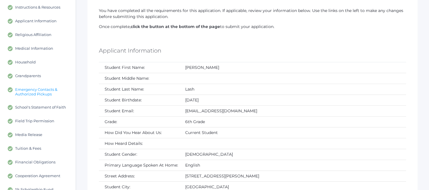
scroll to position [63, 0]
click at [31, 132] on span "Media Release" at bounding box center [28, 134] width 27 height 5
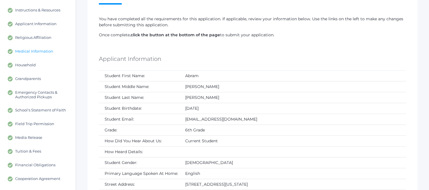
scroll to position [63, 0]
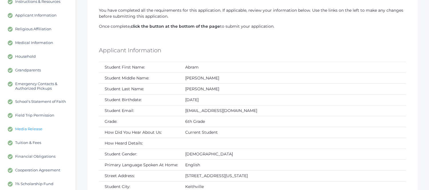
click at [39, 128] on span "Media Release" at bounding box center [28, 128] width 27 height 5
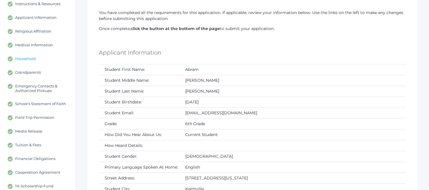
scroll to position [63, 0]
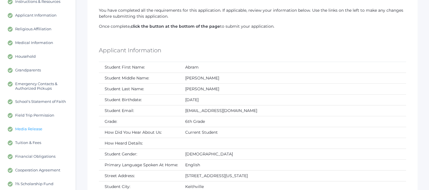
click at [38, 128] on span "Media Release" at bounding box center [28, 128] width 27 height 5
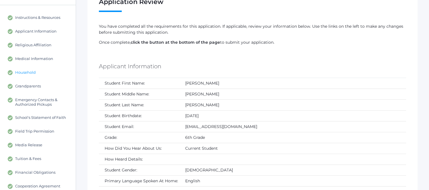
scroll to position [63, 0]
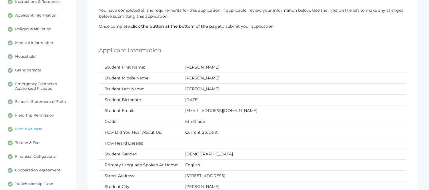
click at [35, 128] on span "Media Release" at bounding box center [28, 128] width 27 height 5
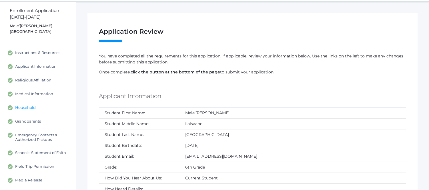
scroll to position [63, 0]
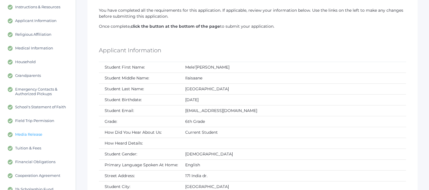
click at [35, 132] on span "Media Release" at bounding box center [28, 134] width 27 height 5
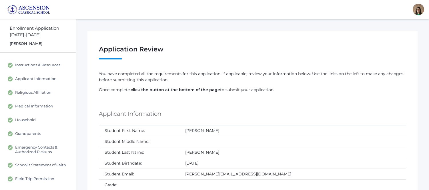
scroll to position [32, 0]
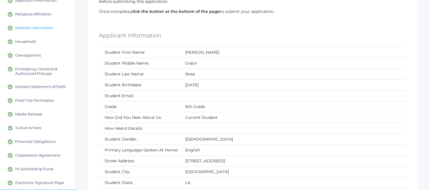
scroll to position [95, 0]
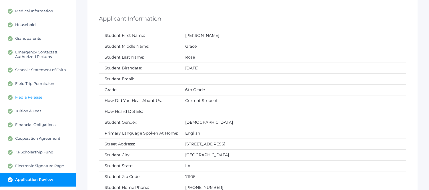
click at [35, 98] on span "Media Release" at bounding box center [28, 97] width 27 height 5
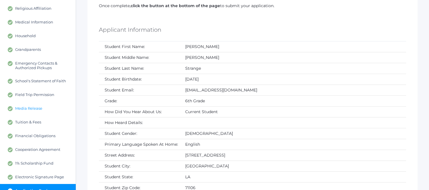
scroll to position [95, 0]
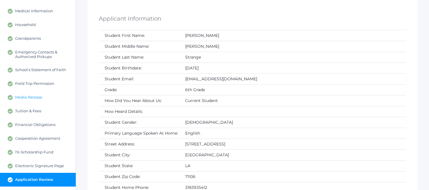
click at [33, 95] on span "Media Release" at bounding box center [28, 97] width 27 height 5
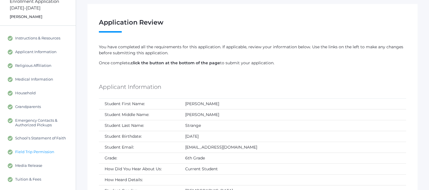
scroll to position [63, 0]
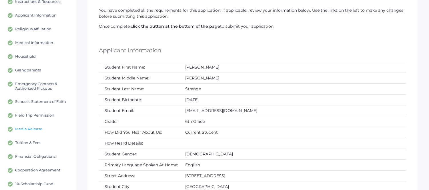
click at [29, 126] on span "Media Release" at bounding box center [28, 128] width 27 height 5
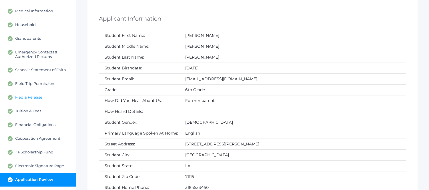
click at [29, 98] on span "Media Release" at bounding box center [28, 97] width 27 height 5
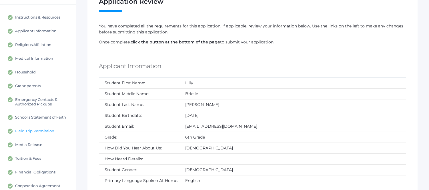
scroll to position [63, 0]
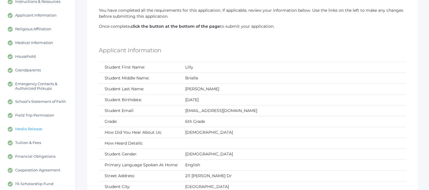
click at [16, 130] on span "Media Release" at bounding box center [28, 128] width 27 height 5
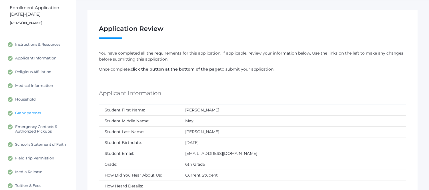
scroll to position [32, 0]
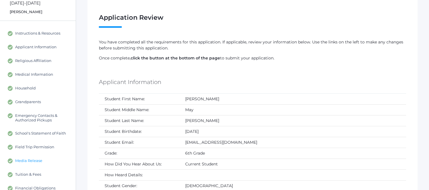
click at [34, 158] on span "Media Release" at bounding box center [28, 160] width 27 height 5
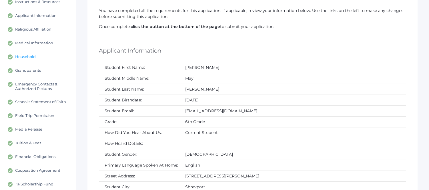
scroll to position [63, 0]
click at [38, 130] on span "Media Release" at bounding box center [28, 128] width 27 height 5
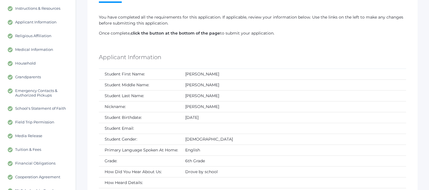
scroll to position [63, 0]
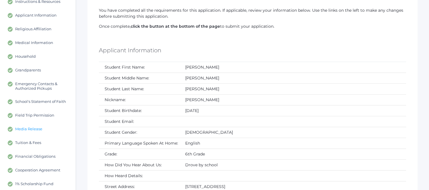
click at [37, 126] on link "Media Release" at bounding box center [38, 129] width 76 height 14
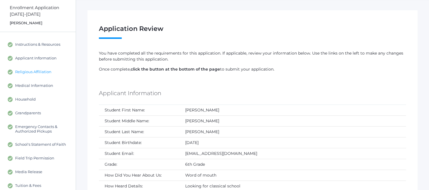
scroll to position [32, 0]
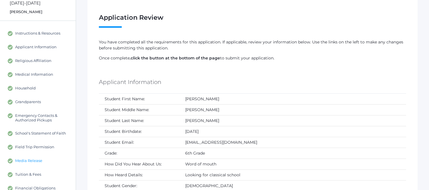
click at [36, 159] on span "Media Release" at bounding box center [28, 160] width 27 height 5
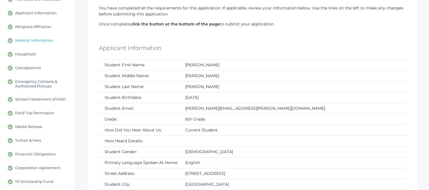
scroll to position [95, 0]
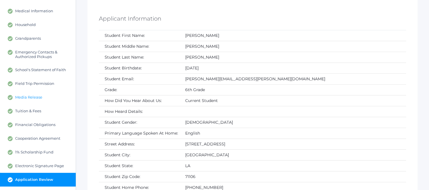
click at [25, 97] on span "Media Release" at bounding box center [28, 97] width 27 height 5
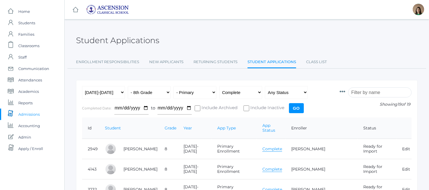
click at [282, 146] on link "Complete" at bounding box center [272, 148] width 20 height 5
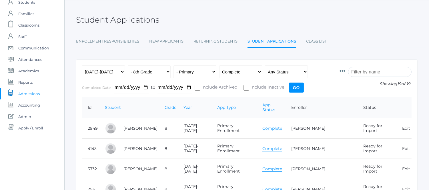
scroll to position [32, 0]
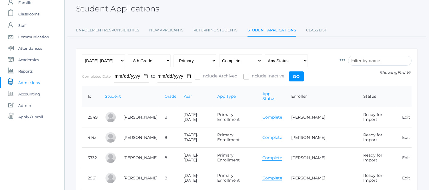
click at [282, 135] on link "Complete" at bounding box center [272, 137] width 20 height 5
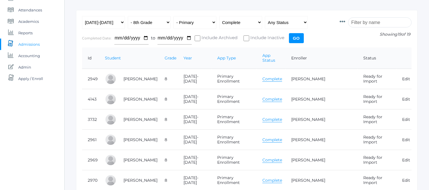
scroll to position [95, 0]
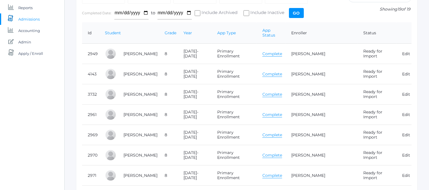
click at [282, 92] on link "Complete" at bounding box center [272, 94] width 20 height 5
click at [282, 132] on link "Complete" at bounding box center [272, 134] width 20 height 5
click at [282, 152] on link "Complete" at bounding box center [272, 154] width 20 height 5
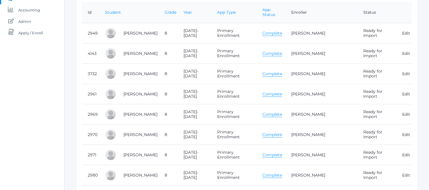
scroll to position [127, 0]
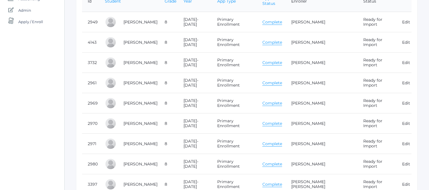
click at [282, 141] on link "Complete" at bounding box center [272, 143] width 20 height 5
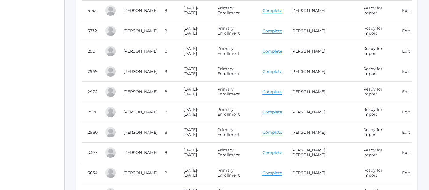
click at [285, 130] on td "Complete" at bounding box center [270, 132] width 29 height 20
click at [282, 130] on link "Complete" at bounding box center [272, 132] width 20 height 5
click at [285, 130] on td "Complete" at bounding box center [270, 132] width 29 height 20
click at [282, 130] on link "Complete" at bounding box center [272, 132] width 20 height 5
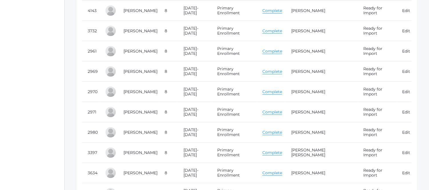
click at [282, 150] on link "Complete" at bounding box center [272, 152] width 20 height 5
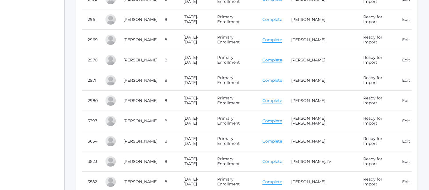
click at [282, 138] on link "Complete" at bounding box center [272, 140] width 20 height 5
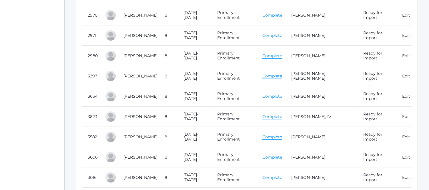
scroll to position [254, 0]
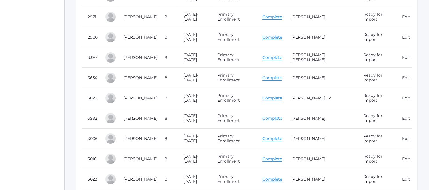
click at [282, 95] on link "Complete" at bounding box center [272, 97] width 20 height 5
click at [282, 116] on link "Complete" at bounding box center [272, 118] width 20 height 5
click at [282, 136] on link "Complete" at bounding box center [272, 138] width 20 height 5
click at [282, 156] on link "Complete" at bounding box center [272, 158] width 20 height 5
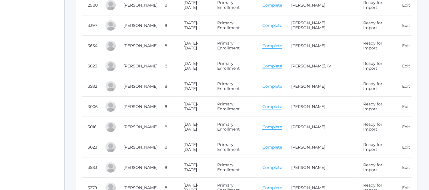
click at [282, 144] on link "Complete" at bounding box center [272, 146] width 20 height 5
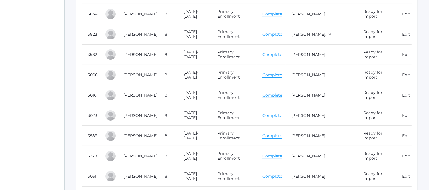
click at [282, 133] on link "Complete" at bounding box center [272, 135] width 20 height 5
click at [282, 153] on link "Complete" at bounding box center [272, 155] width 20 height 5
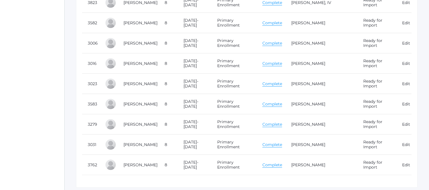
click at [282, 142] on link "Complete" at bounding box center [272, 144] width 20 height 5
click at [282, 162] on link "Complete" at bounding box center [272, 164] width 20 height 5
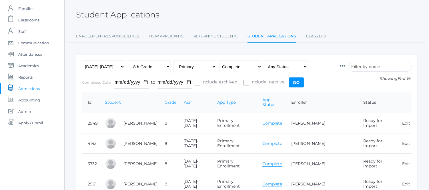
scroll to position [0, 0]
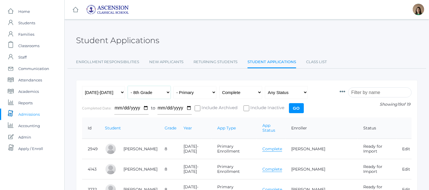
click at [166, 92] on select "All Grades Grammar - Kindergarten - 1st Grade - 2nd Grade - 3rd Grade - 4th Gra…" at bounding box center [149, 92] width 43 height 13
select select "rhetoric"
click at [128, 86] on select "All Grades Grammar - Kindergarten - 1st Grade - 2nd Grade - 3rd Grade - 4th Gra…" at bounding box center [149, 92] width 43 height 13
click at [295, 107] on input "Go" at bounding box center [296, 108] width 15 height 10
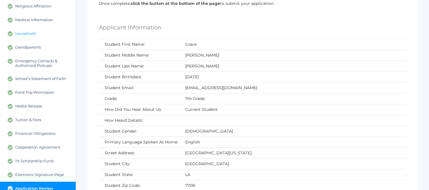
scroll to position [95, 0]
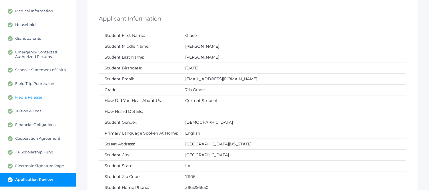
click at [36, 96] on span "Media Release" at bounding box center [28, 97] width 27 height 5
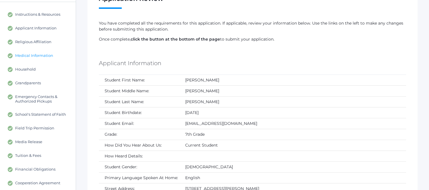
scroll to position [63, 0]
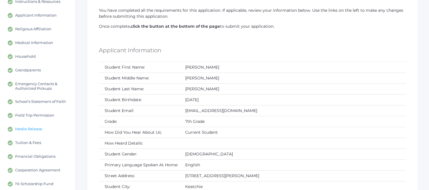
click at [31, 126] on link "Media Release" at bounding box center [38, 129] width 76 height 14
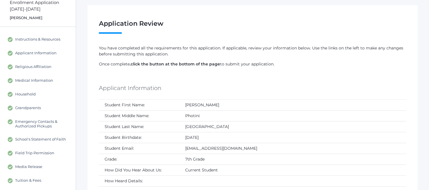
scroll to position [63, 0]
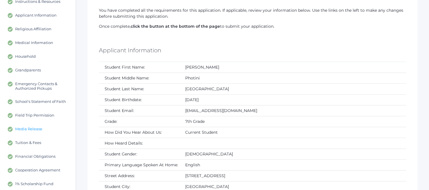
click at [33, 126] on span "Media Release" at bounding box center [28, 128] width 27 height 5
click at [32, 126] on span "Media Release" at bounding box center [28, 128] width 27 height 5
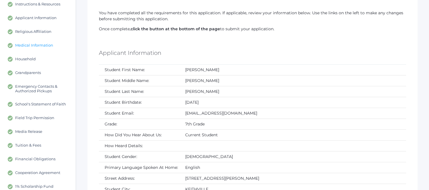
scroll to position [63, 0]
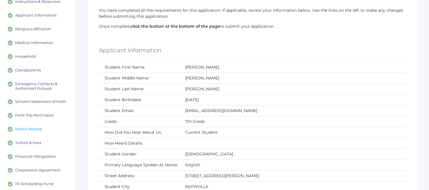
click at [37, 127] on span "Media Release" at bounding box center [28, 128] width 27 height 5
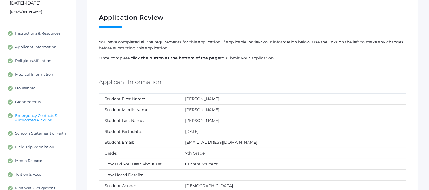
scroll to position [63, 0]
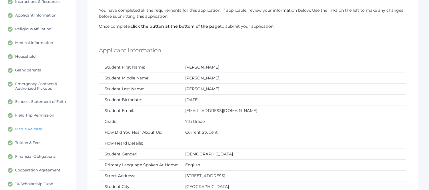
click at [31, 129] on span "Media Release" at bounding box center [28, 128] width 27 height 5
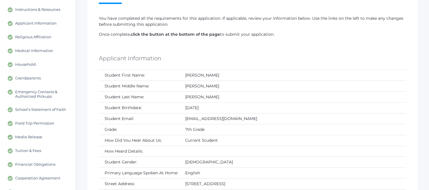
scroll to position [63, 0]
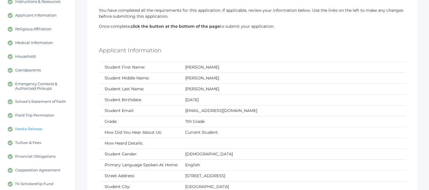
click at [35, 128] on span "Media Release" at bounding box center [28, 128] width 27 height 5
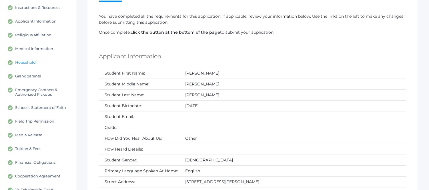
scroll to position [63, 0]
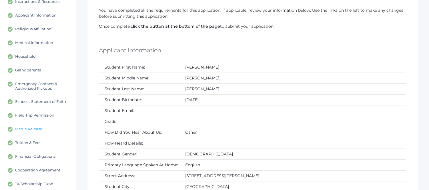
click at [35, 126] on span "Media Release" at bounding box center [28, 128] width 27 height 5
click at [35, 128] on span "Media Release" at bounding box center [28, 128] width 27 height 5
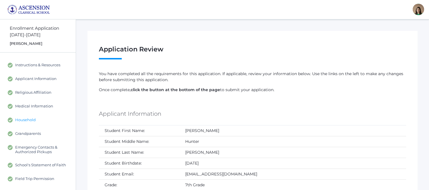
scroll to position [32, 0]
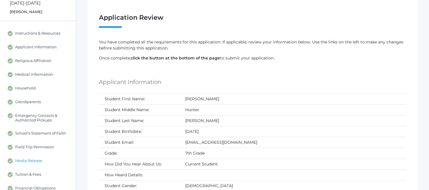
click at [37, 160] on span "Media Release" at bounding box center [28, 160] width 27 height 5
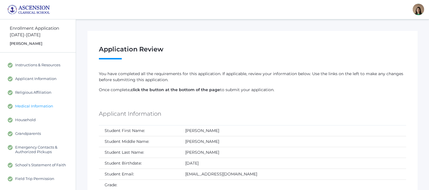
click at [36, 106] on span "Medical Information" at bounding box center [34, 106] width 38 height 5
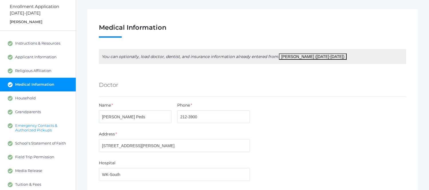
scroll to position [32, 0]
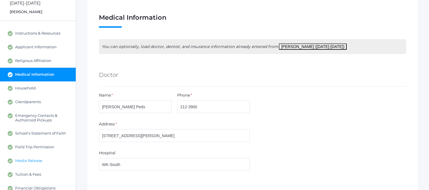
click at [26, 162] on span "Media Release" at bounding box center [28, 160] width 27 height 5
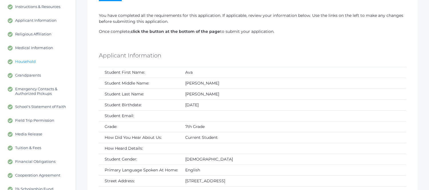
scroll to position [63, 0]
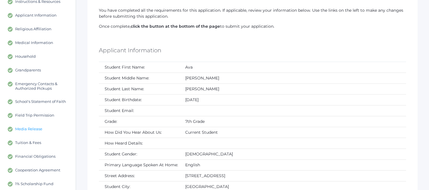
click at [36, 127] on span "Media Release" at bounding box center [28, 128] width 27 height 5
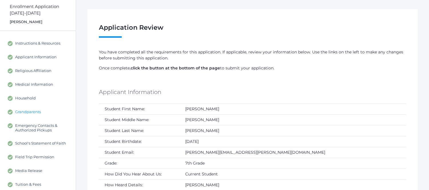
scroll to position [32, 0]
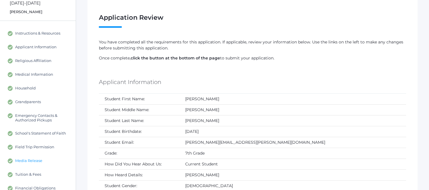
click at [28, 157] on link "Media Release" at bounding box center [38, 161] width 76 height 14
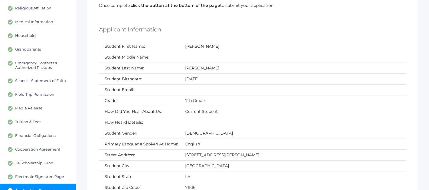
scroll to position [95, 0]
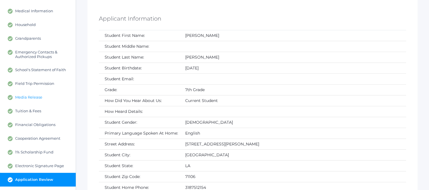
click at [36, 96] on span "Media Release" at bounding box center [28, 97] width 27 height 5
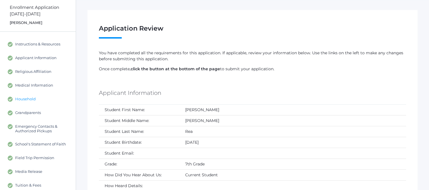
scroll to position [32, 0]
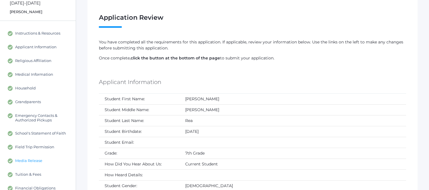
click at [21, 157] on link "Media Release" at bounding box center [38, 161] width 76 height 14
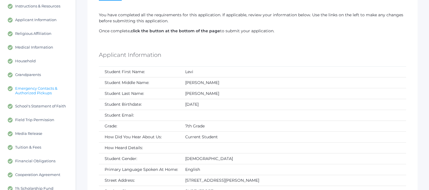
scroll to position [63, 0]
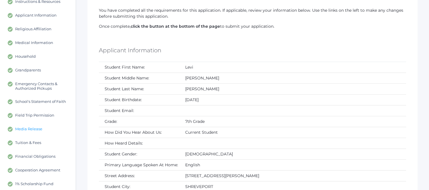
click at [37, 126] on span "Media Release" at bounding box center [28, 128] width 27 height 5
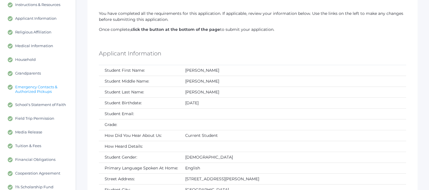
scroll to position [63, 0]
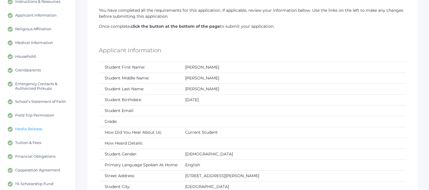
click at [32, 129] on span "Media Release" at bounding box center [28, 128] width 27 height 5
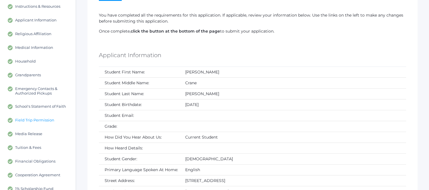
scroll to position [63, 0]
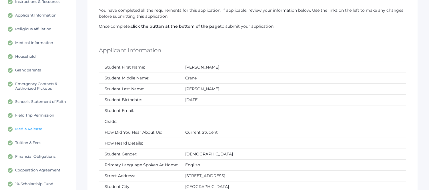
click at [31, 129] on span "Media Release" at bounding box center [28, 128] width 27 height 5
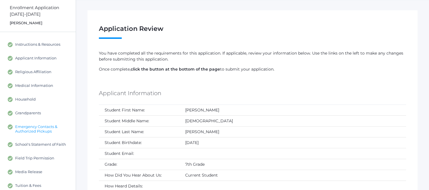
scroll to position [32, 0]
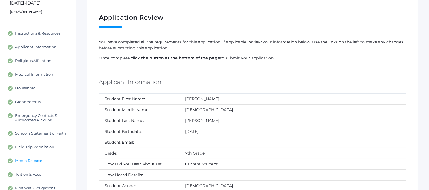
click at [36, 160] on span "Media Release" at bounding box center [28, 160] width 27 height 5
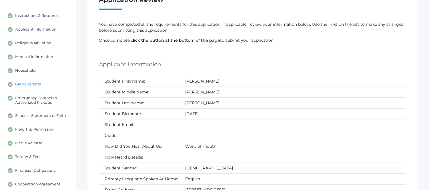
scroll to position [63, 0]
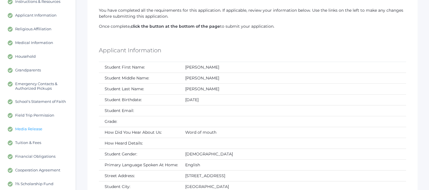
click at [33, 126] on link "Media Release" at bounding box center [38, 129] width 76 height 14
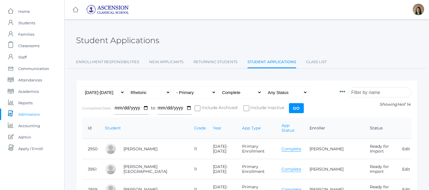
click at [291, 146] on link "Complete" at bounding box center [291, 148] width 20 height 5
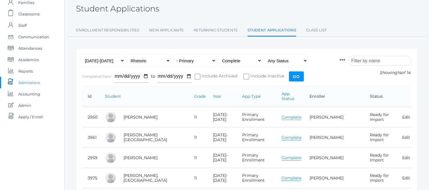
click at [289, 135] on link "Complete" at bounding box center [291, 137] width 20 height 5
click at [290, 155] on link "Complete" at bounding box center [291, 157] width 20 height 5
click at [289, 135] on link "Complete" at bounding box center [291, 137] width 20 height 5
click at [290, 155] on link "Complete" at bounding box center [291, 157] width 20 height 5
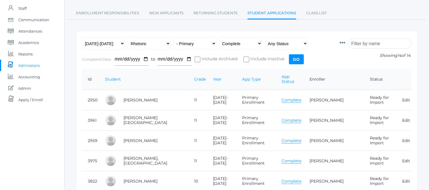
scroll to position [63, 0]
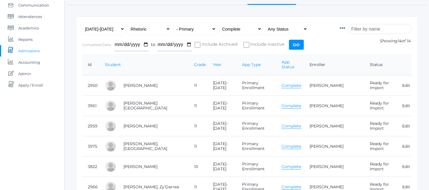
click at [287, 144] on link "Complete" at bounding box center [291, 146] width 20 height 5
click at [288, 164] on link "Complete" at bounding box center [291, 166] width 20 height 5
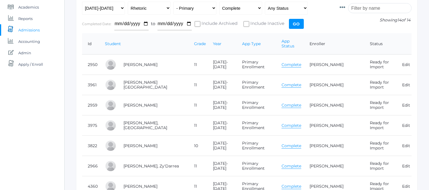
scroll to position [95, 0]
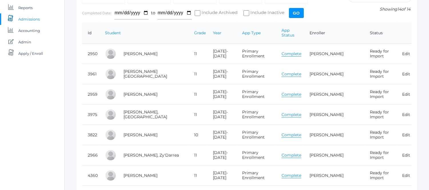
click at [287, 152] on link "Complete" at bounding box center [291, 154] width 20 height 5
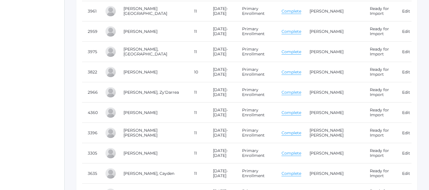
scroll to position [158, 0]
click at [291, 109] on link "Complete" at bounding box center [291, 111] width 20 height 5
click at [287, 130] on link "Complete" at bounding box center [291, 132] width 20 height 5
click at [289, 130] on link "Complete" at bounding box center [291, 132] width 20 height 5
click at [290, 150] on link "Complete" at bounding box center [291, 152] width 20 height 5
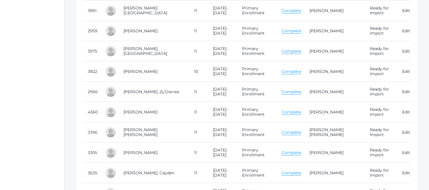
click at [285, 150] on link "Complete" at bounding box center [291, 152] width 20 height 5
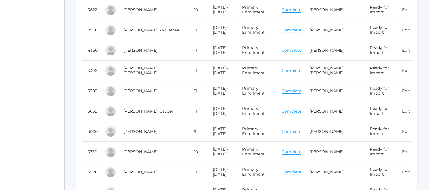
scroll to position [222, 0]
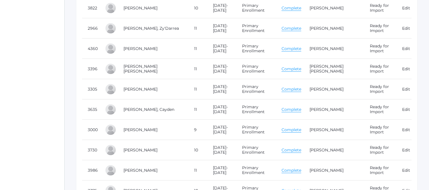
click at [289, 107] on link "Complete" at bounding box center [291, 109] width 20 height 5
click at [288, 127] on link "Complete" at bounding box center [291, 129] width 20 height 5
click at [282, 168] on link "Complete" at bounding box center [291, 170] width 20 height 5
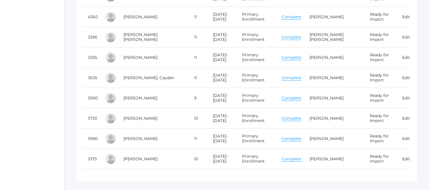
scroll to position [266, 0]
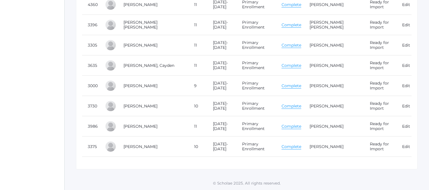
click at [286, 124] on link "Complete" at bounding box center [291, 126] width 20 height 5
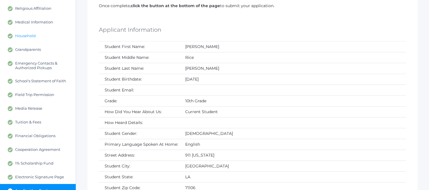
scroll to position [95, 0]
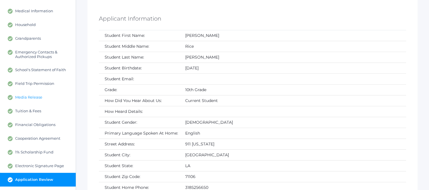
click at [20, 95] on span "Media Release" at bounding box center [28, 97] width 27 height 5
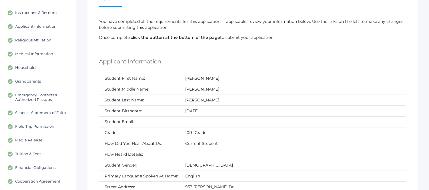
scroll to position [63, 0]
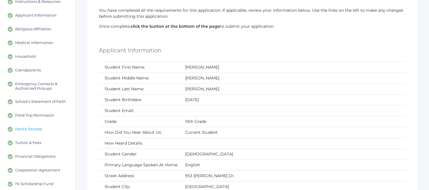
click at [32, 129] on span "Media Release" at bounding box center [28, 128] width 27 height 5
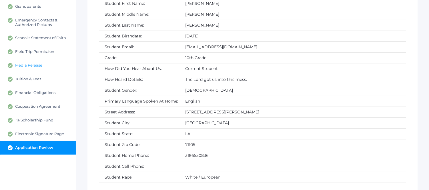
scroll to position [127, 0]
click at [37, 65] on span "Media Release" at bounding box center [28, 65] width 27 height 5
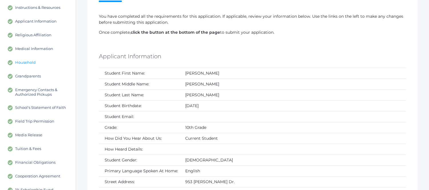
scroll to position [63, 0]
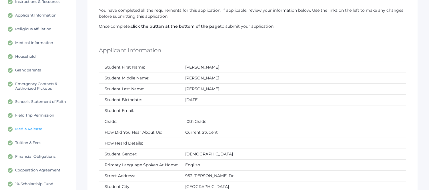
click at [28, 126] on span "Media Release" at bounding box center [28, 128] width 27 height 5
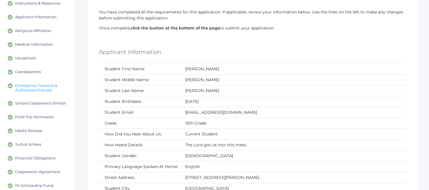
scroll to position [63, 0]
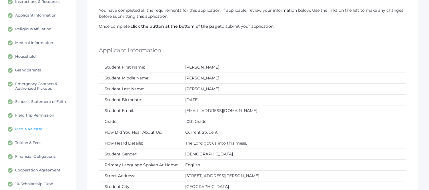
click at [32, 128] on span "Media Release" at bounding box center [28, 128] width 27 height 5
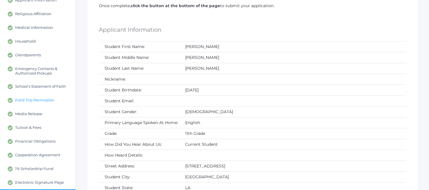
scroll to position [95, 0]
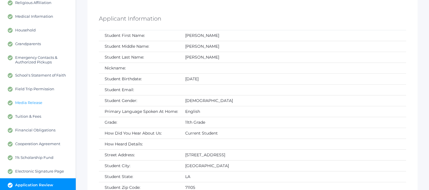
click at [30, 96] on link "Media Release" at bounding box center [38, 103] width 76 height 14
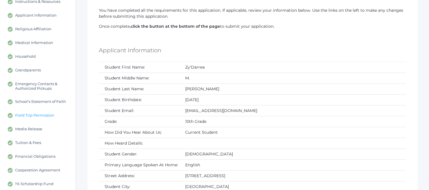
scroll to position [95, 0]
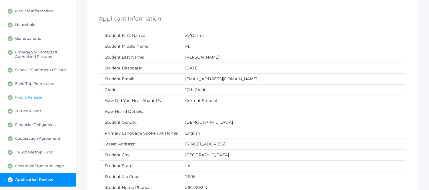
click at [39, 95] on span "Media Release" at bounding box center [28, 97] width 27 height 5
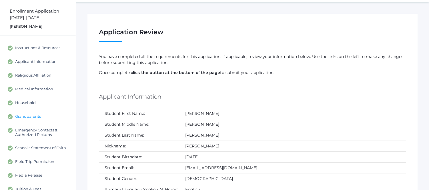
scroll to position [32, 0]
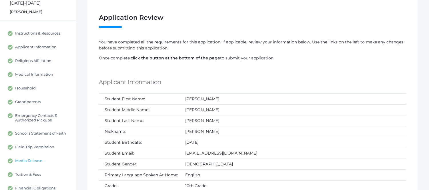
click at [38, 160] on span "Media Release" at bounding box center [28, 160] width 27 height 5
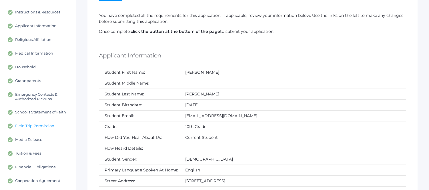
scroll to position [63, 0]
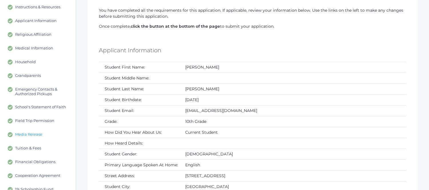
click at [35, 132] on span "Media Release" at bounding box center [28, 134] width 27 height 5
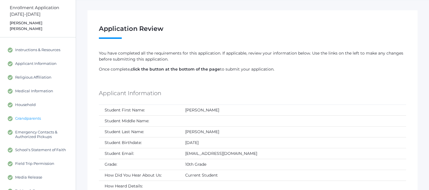
scroll to position [32, 0]
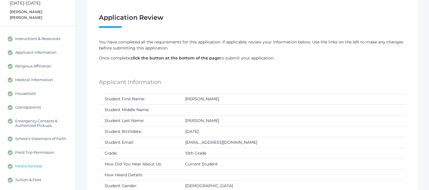
click at [38, 164] on span "Media Release" at bounding box center [28, 166] width 27 height 5
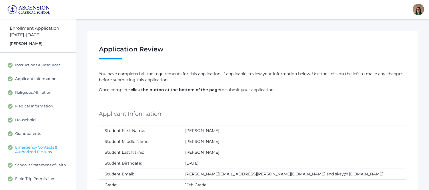
scroll to position [32, 0]
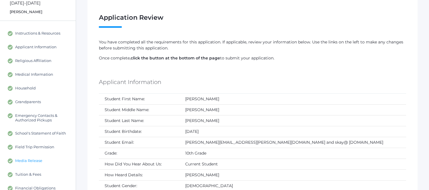
click at [35, 158] on span "Media Release" at bounding box center [28, 160] width 27 height 5
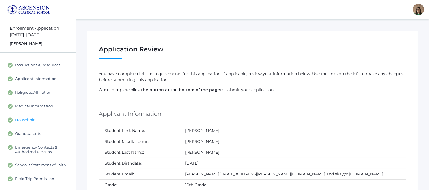
scroll to position [32, 0]
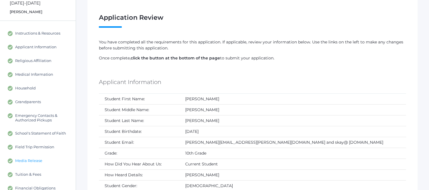
click at [28, 158] on span "Media Release" at bounding box center [28, 160] width 27 height 5
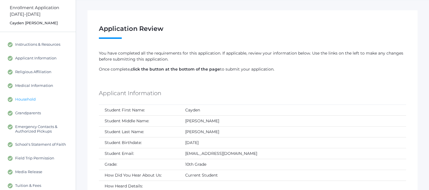
scroll to position [32, 0]
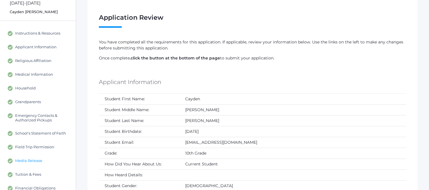
click at [27, 159] on span "Media Release" at bounding box center [28, 160] width 27 height 5
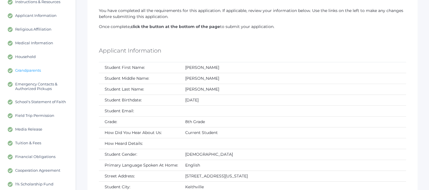
scroll to position [63, 0]
click at [37, 129] on span "Media Release" at bounding box center [28, 128] width 27 height 5
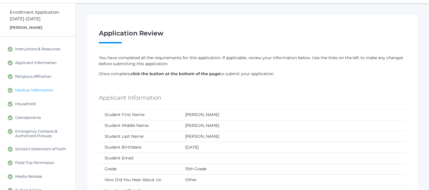
scroll to position [32, 0]
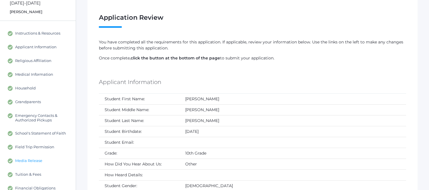
click at [36, 158] on span "Media Release" at bounding box center [28, 160] width 27 height 5
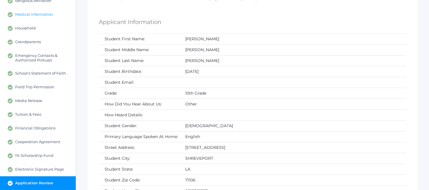
scroll to position [95, 0]
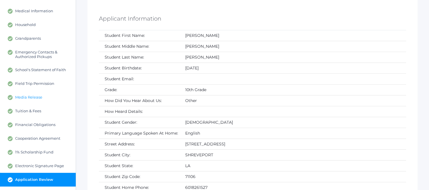
click at [29, 96] on span "Media Release" at bounding box center [28, 97] width 27 height 5
